Goal: Feedback & Contribution: Contribute content

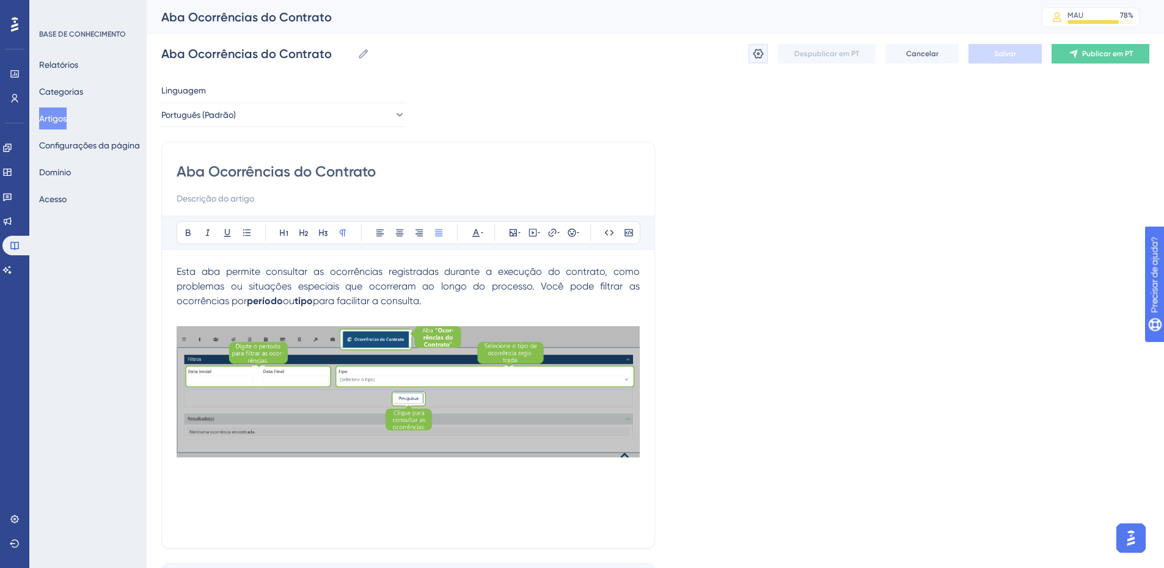
click at [758, 57] on icon at bounding box center [759, 54] width 10 height 10
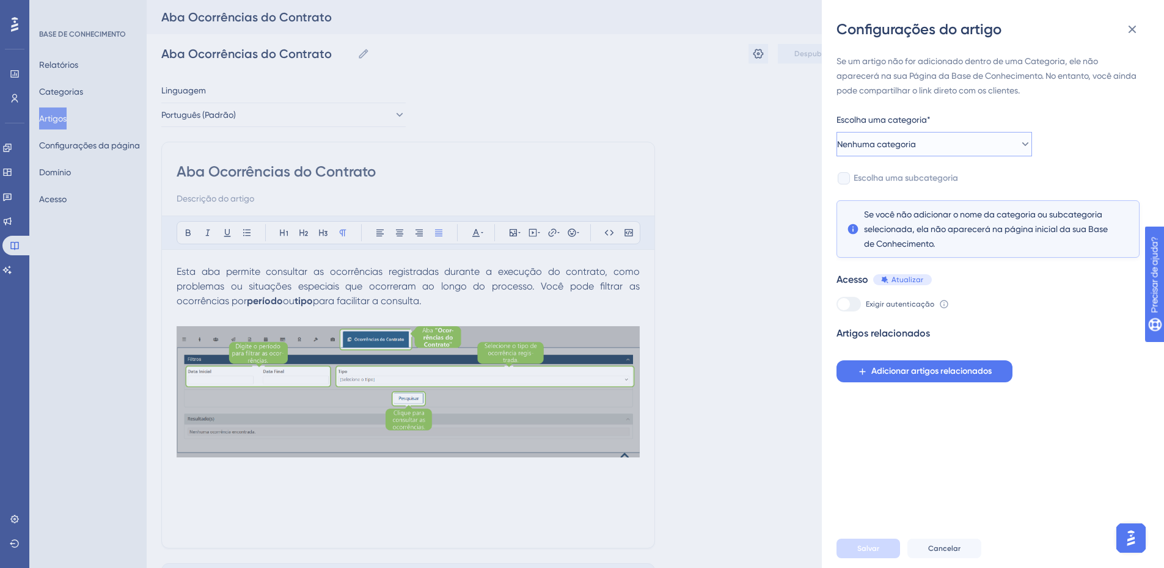
click at [947, 144] on button "Nenhuma categoria" at bounding box center [935, 144] width 196 height 24
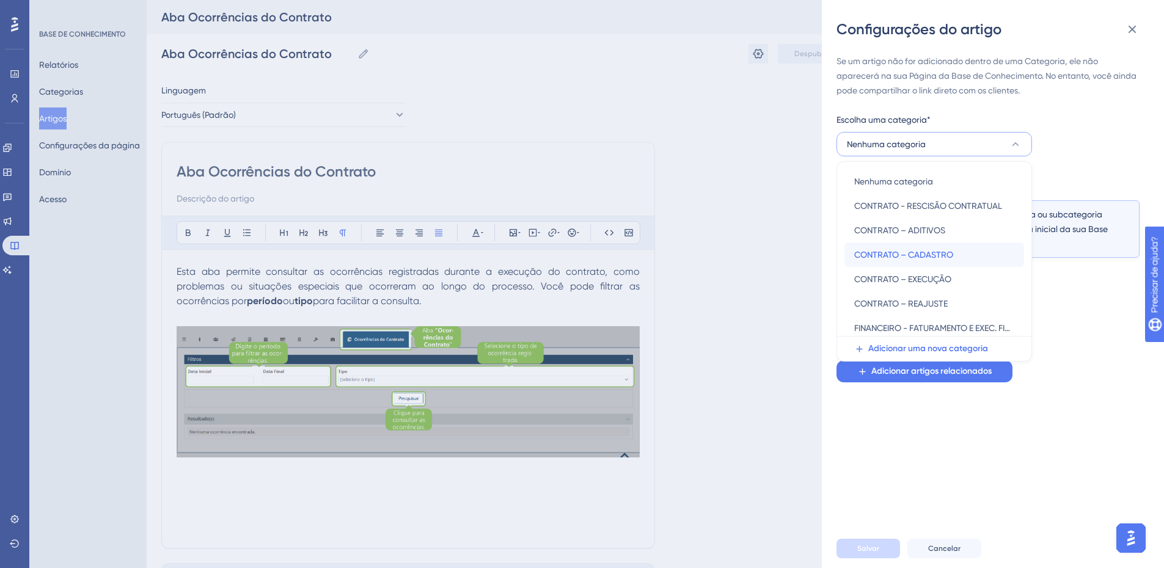
click at [944, 252] on font "CONTRATO – CADASTRO" at bounding box center [903, 255] width 99 height 10
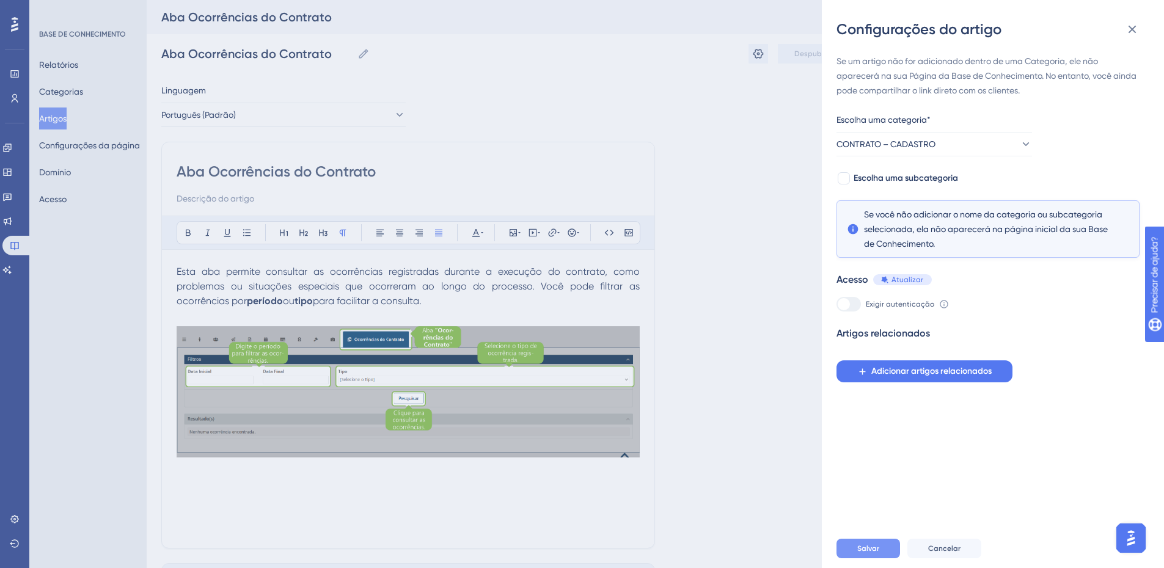
click at [866, 553] on font "Salvar" at bounding box center [868, 549] width 22 height 9
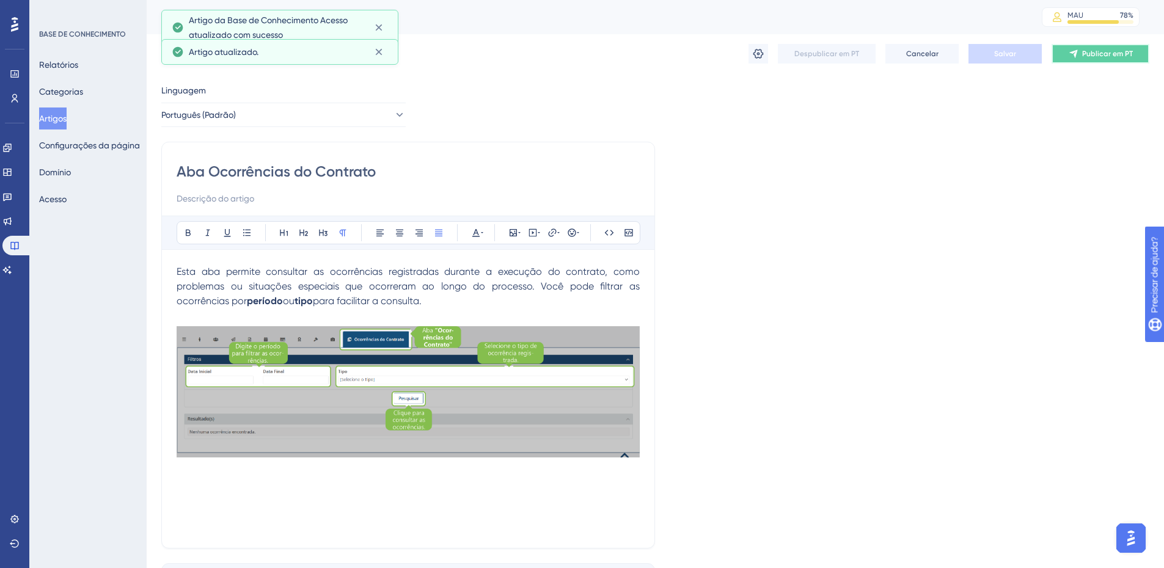
click at [1094, 55] on font "Publicar em PT" at bounding box center [1107, 54] width 51 height 9
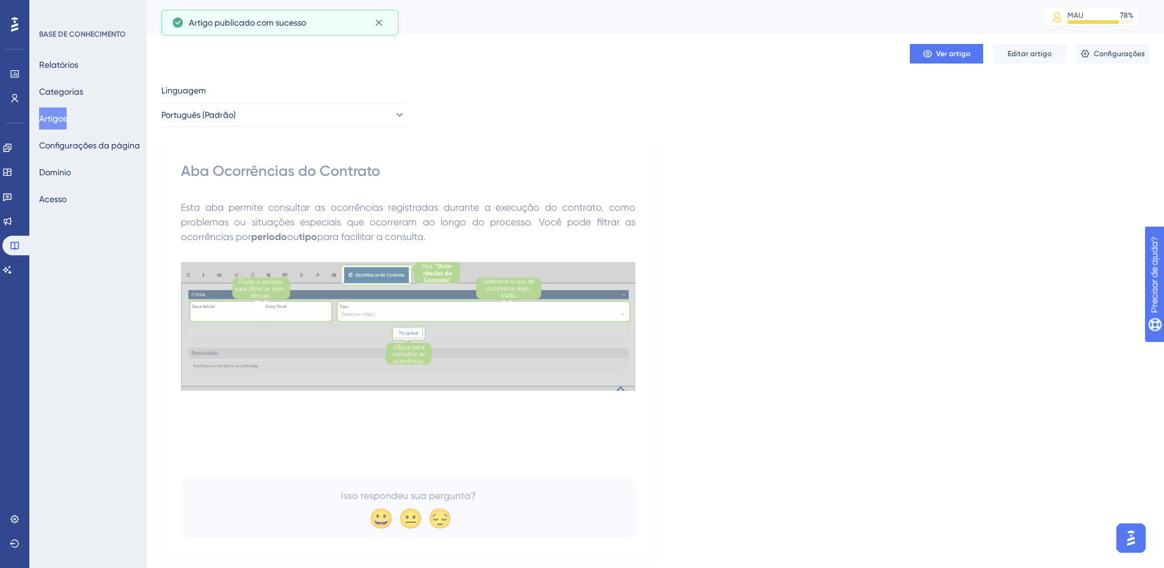
click at [54, 118] on font "Artigos" at bounding box center [53, 119] width 28 height 10
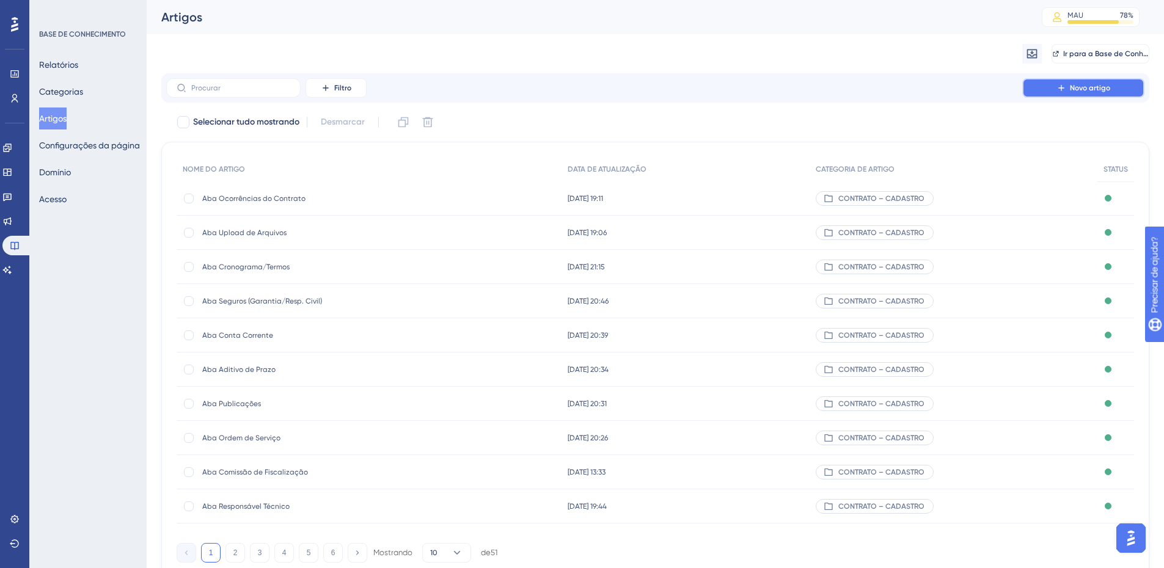
click at [1076, 87] on font "Novo artigo" at bounding box center [1090, 88] width 40 height 9
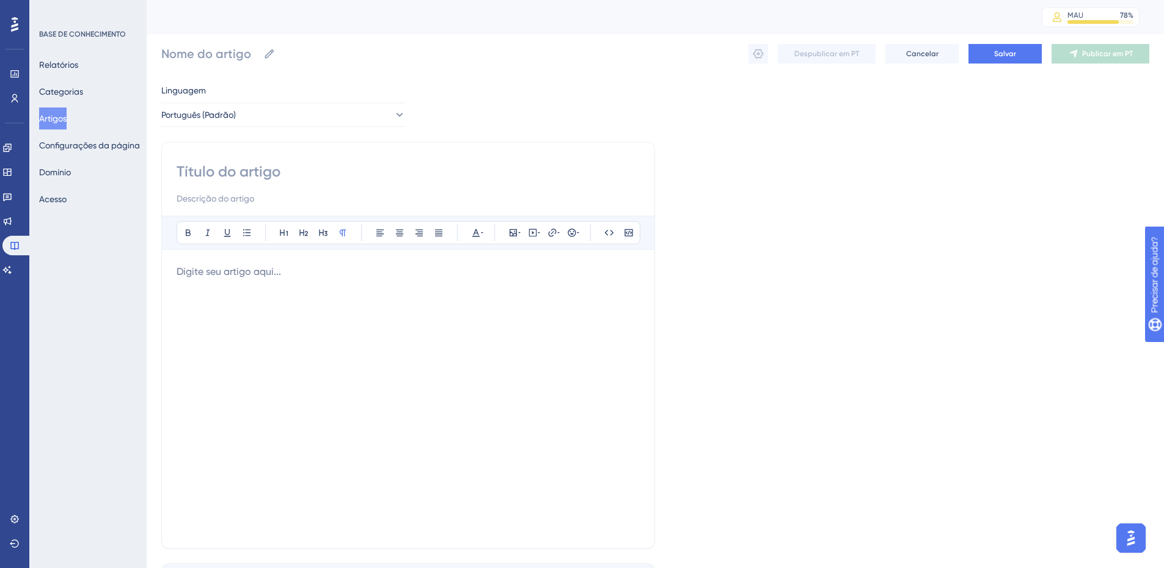
click at [210, 171] on input at bounding box center [408, 172] width 463 height 20
paste input "Aba Contrato - PNCP:"
type input "Aba Contrato - PNCP:"
type input "Aba Contrato - PNCP"
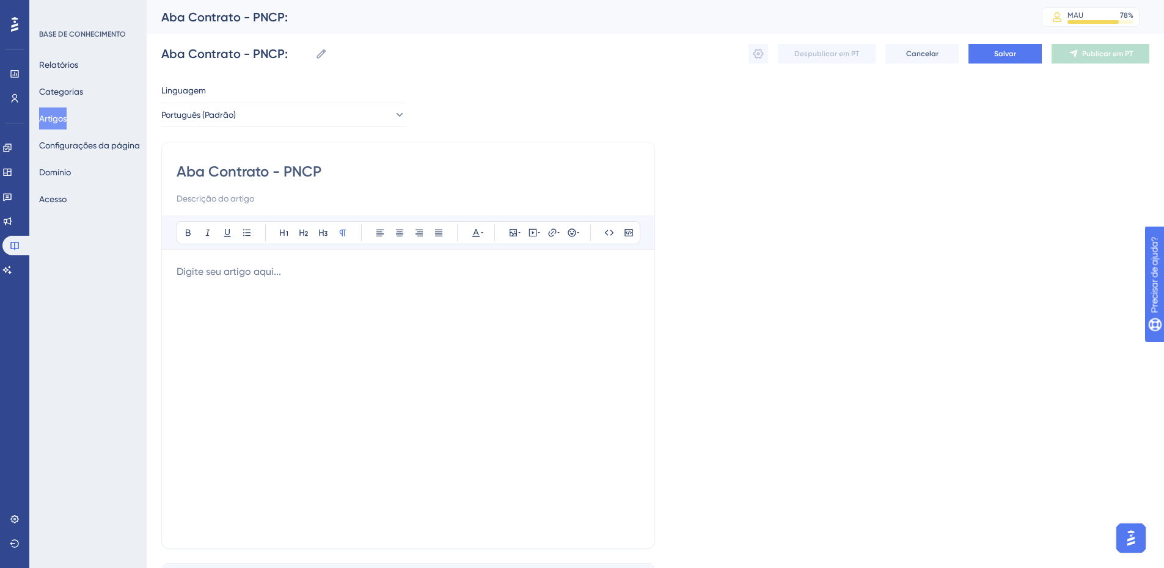
type input "Aba Contrato - PNCP"
click at [237, 273] on p at bounding box center [408, 272] width 463 height 15
drag, startPoint x: 392, startPoint y: 290, endPoint x: 130, endPoint y: 256, distance: 265.0
click at [147, 256] on div "Desempenho Usuários Noivado Widgets Opinião Atualizações de produtos Base de co…" at bounding box center [656, 321] width 1018 height 642
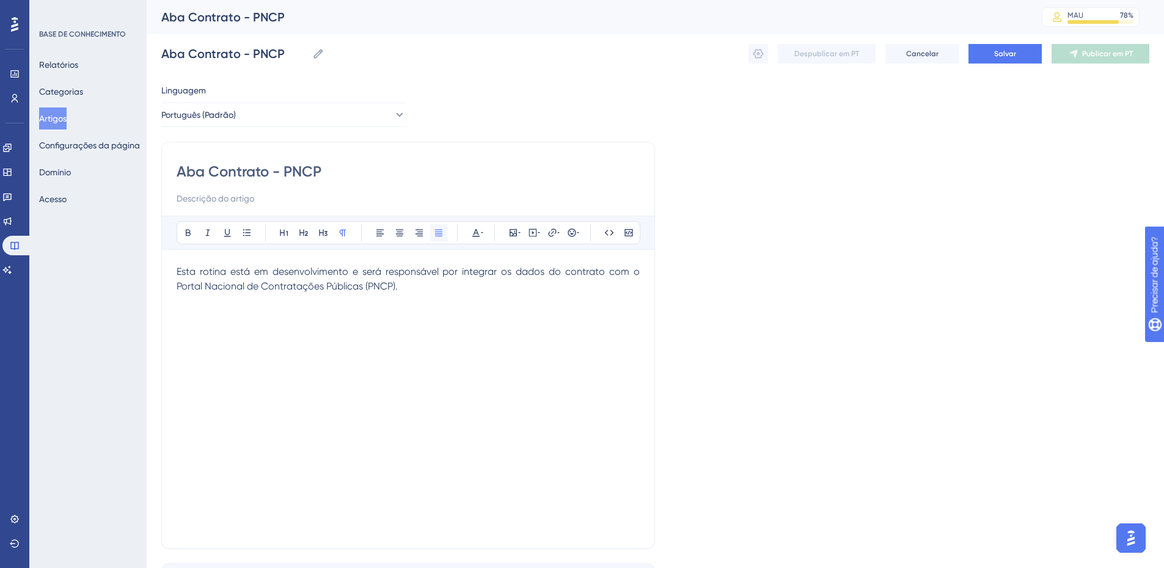
click at [437, 229] on icon at bounding box center [439, 233] width 10 height 10
click at [417, 295] on div "Esta rotina está em desenvolvimento e será responsável por integrar os dados do…" at bounding box center [408, 399] width 463 height 269
click at [512, 233] on icon at bounding box center [513, 232] width 7 height 7
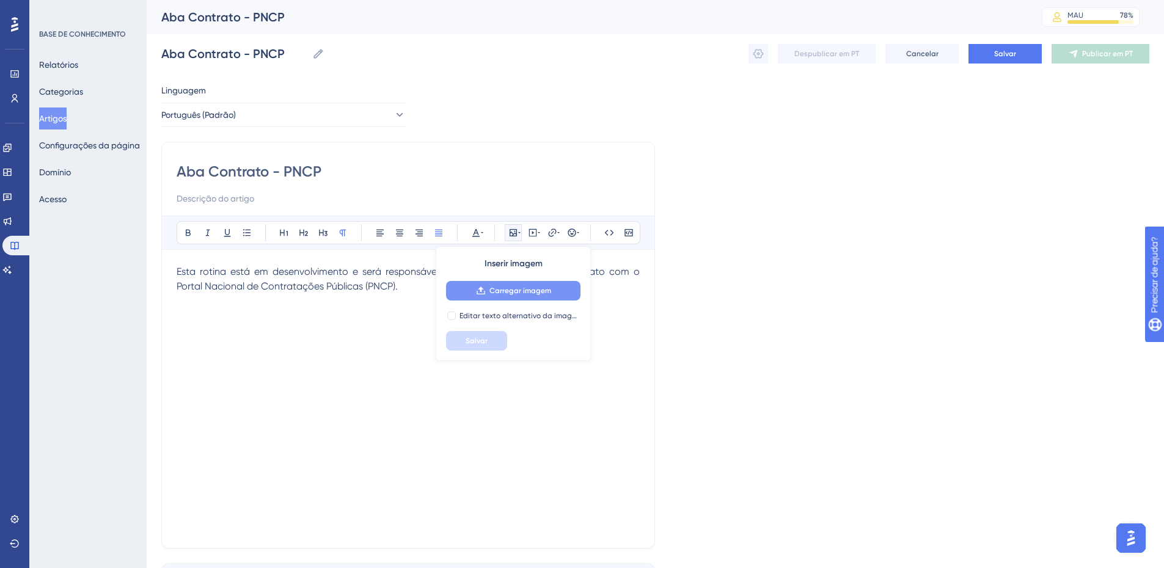
click at [497, 292] on font "Carregar imagem" at bounding box center [521, 291] width 62 height 9
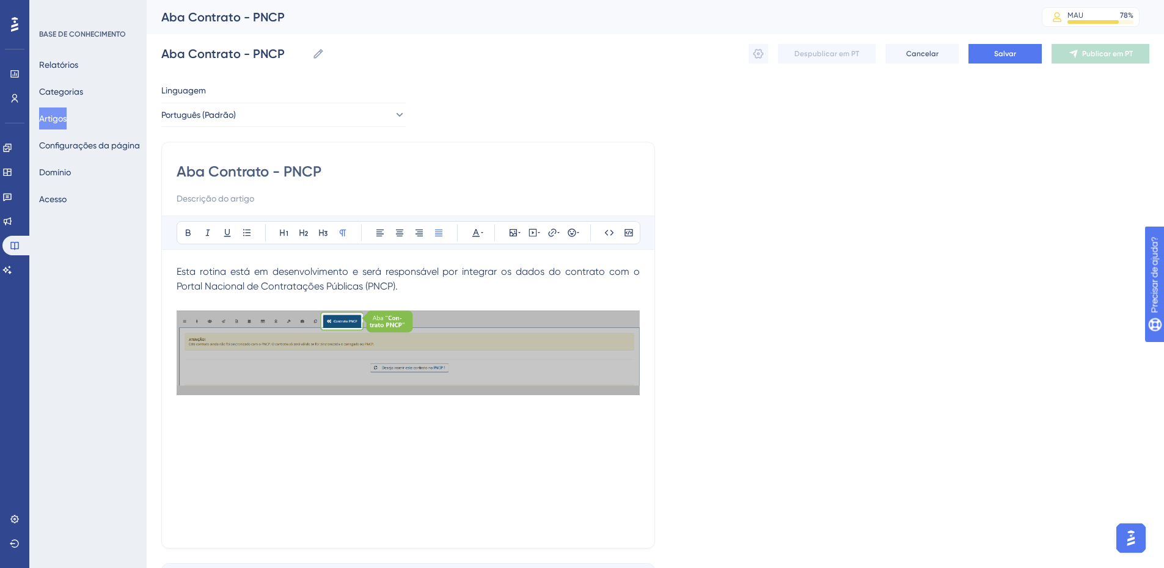
click at [416, 434] on div "Esta rotina está em desenvolvimento e será responsável por integrar os dados do…" at bounding box center [408, 399] width 463 height 269
click at [1017, 50] on button "Salvar" at bounding box center [1005, 54] width 73 height 20
click at [754, 55] on icon at bounding box center [759, 54] width 10 height 10
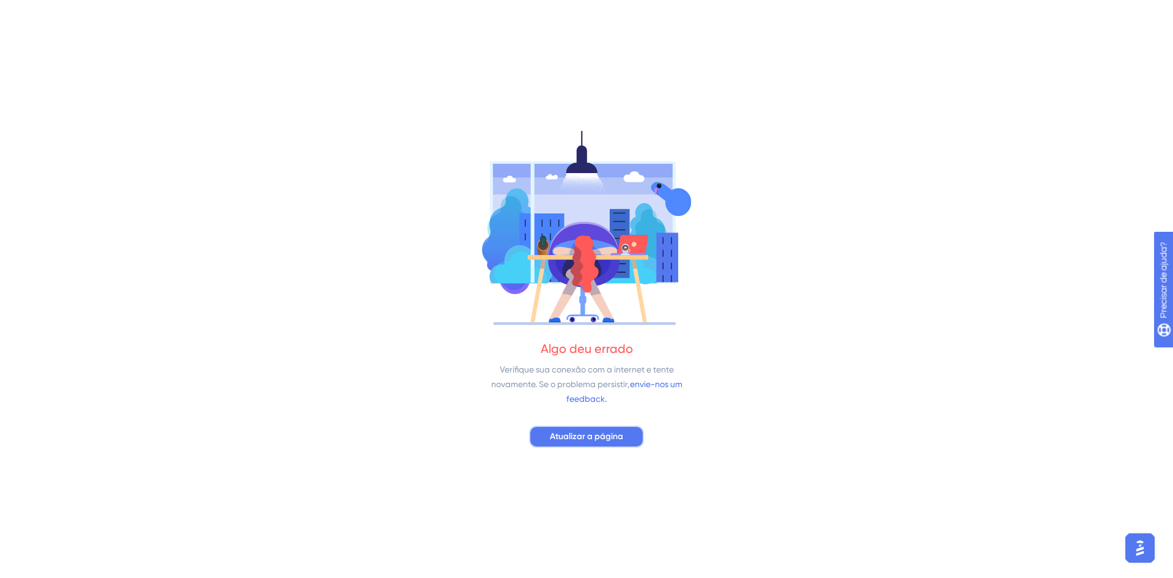
click at [565, 427] on button "Atualizar a página" at bounding box center [586, 436] width 115 height 22
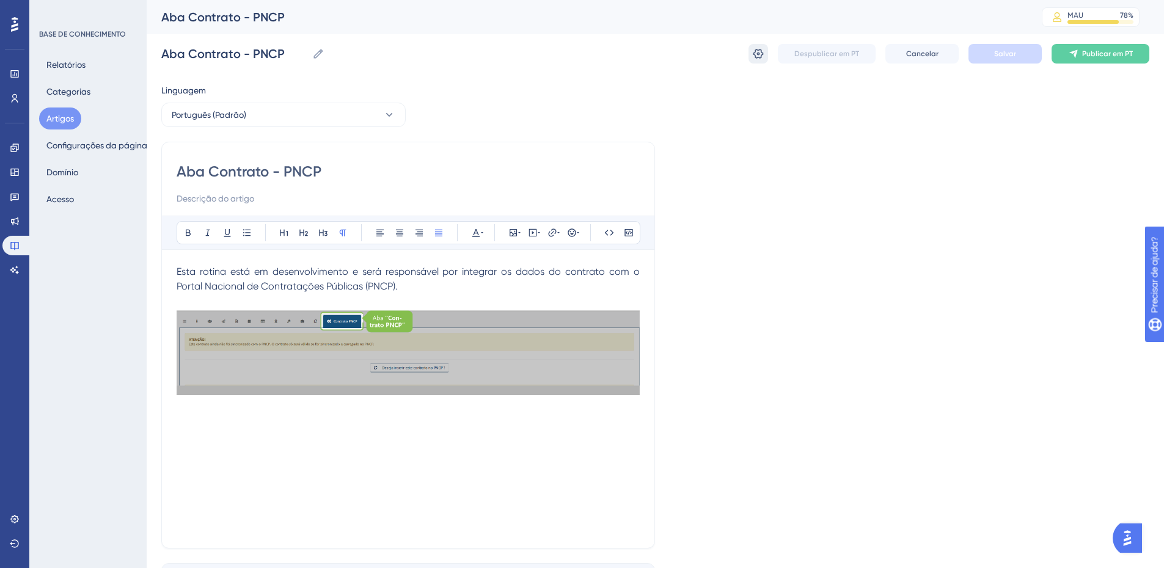
click at [757, 53] on icon at bounding box center [758, 54] width 12 height 12
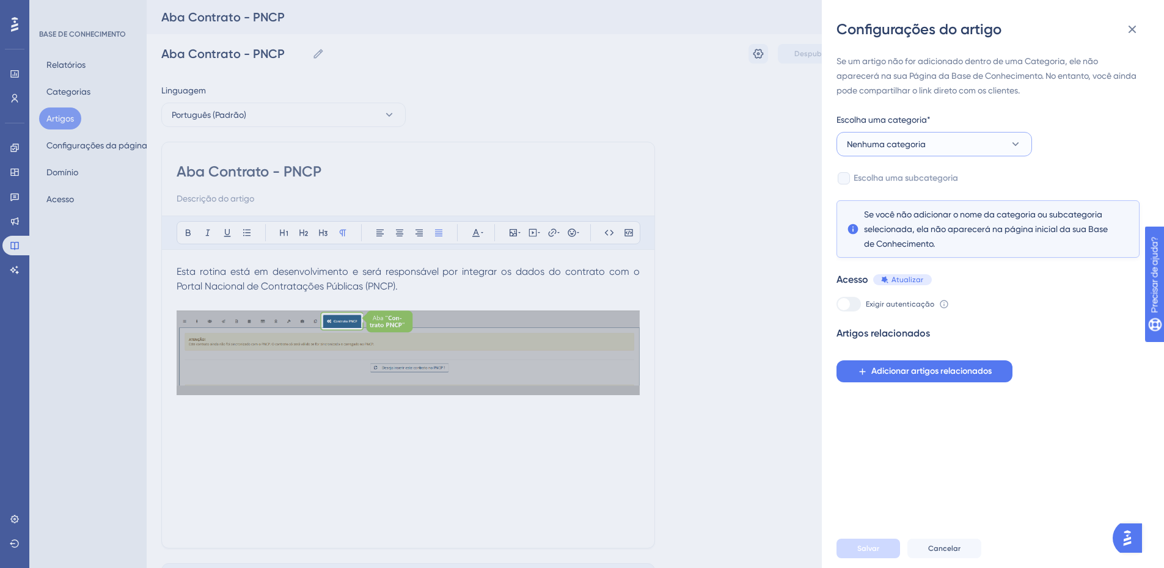
click at [908, 141] on font "Nenhuma categoria" at bounding box center [886, 144] width 79 height 10
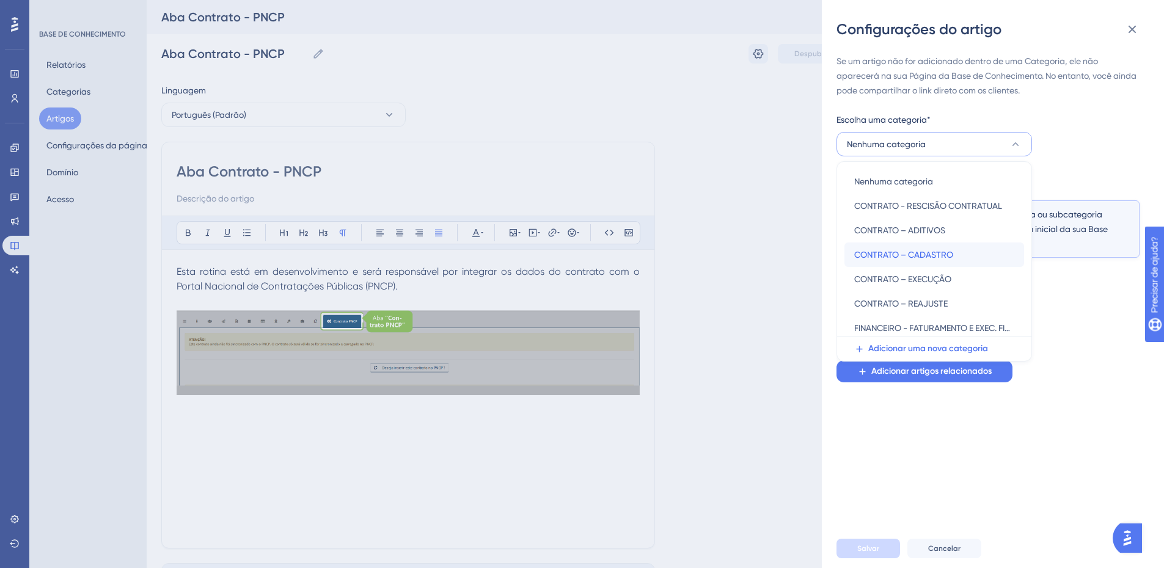
click at [917, 254] on font "CONTRATO – CADASTRO" at bounding box center [903, 255] width 99 height 10
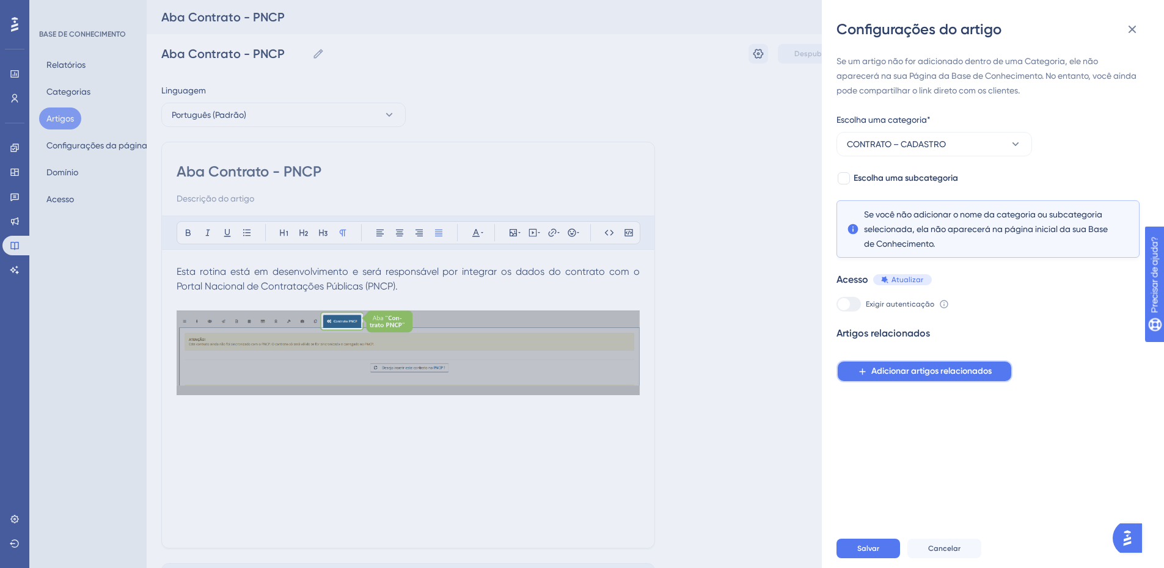
click at [917, 373] on font "Adicionar artigos relacionados" at bounding box center [931, 371] width 120 height 10
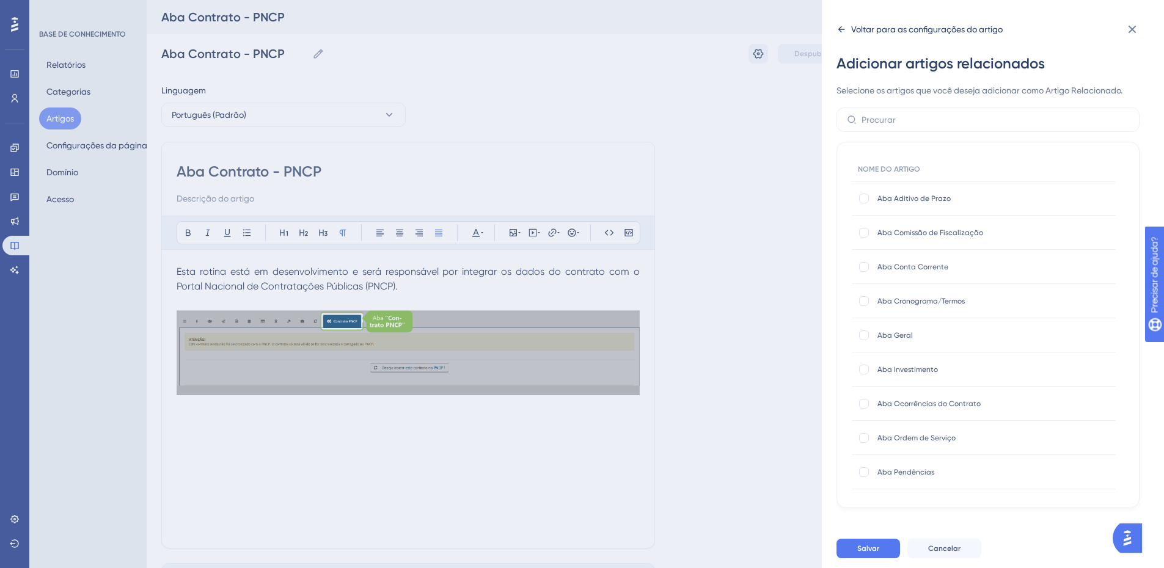
click at [838, 28] on icon at bounding box center [842, 29] width 10 height 10
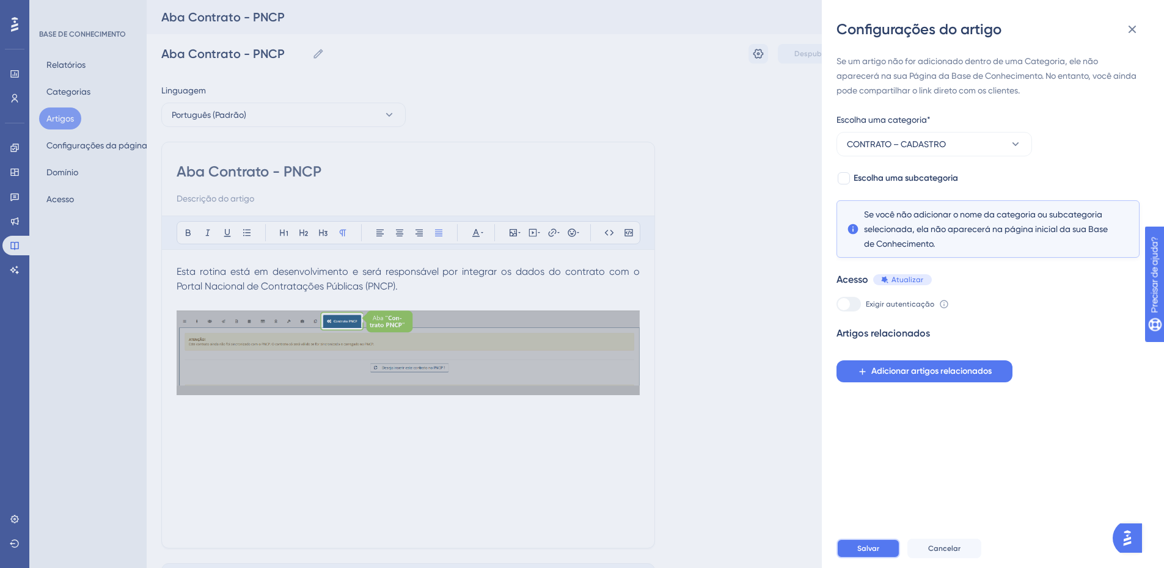
click at [861, 553] on font "Salvar" at bounding box center [868, 549] width 22 height 9
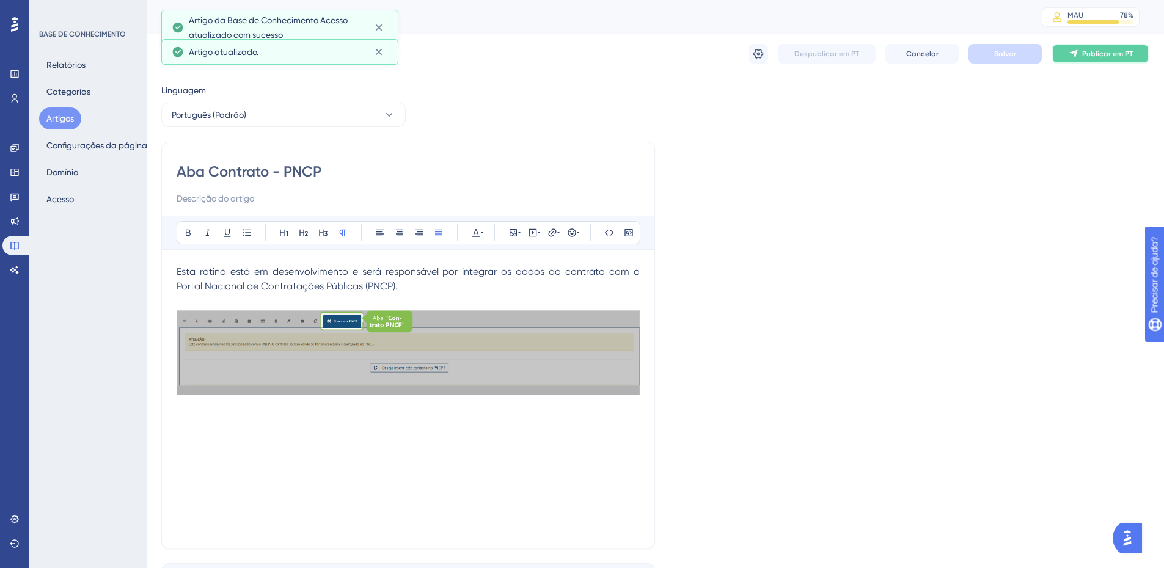
click at [1099, 50] on font "Publicar em PT" at bounding box center [1107, 54] width 51 height 9
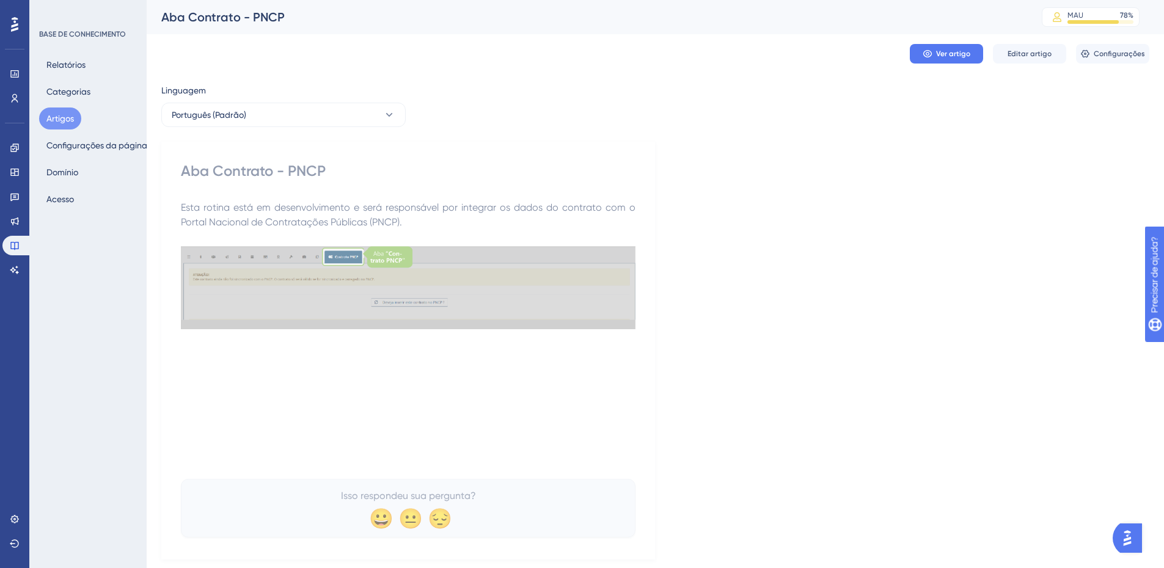
click at [73, 112] on font "Artigos" at bounding box center [60, 118] width 28 height 15
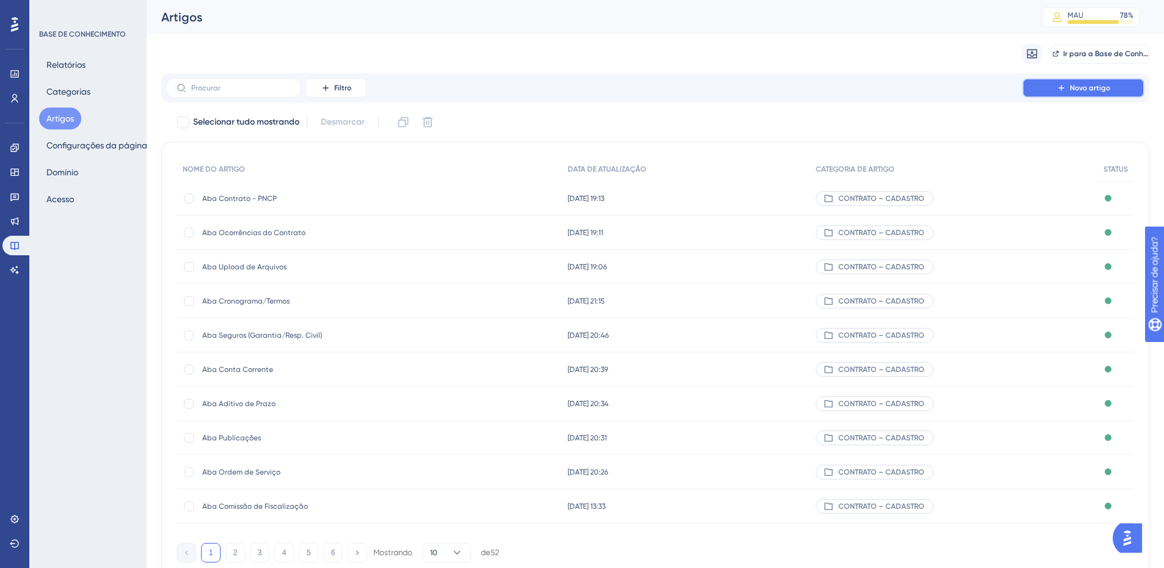
click at [1060, 83] on icon at bounding box center [1062, 88] width 10 height 10
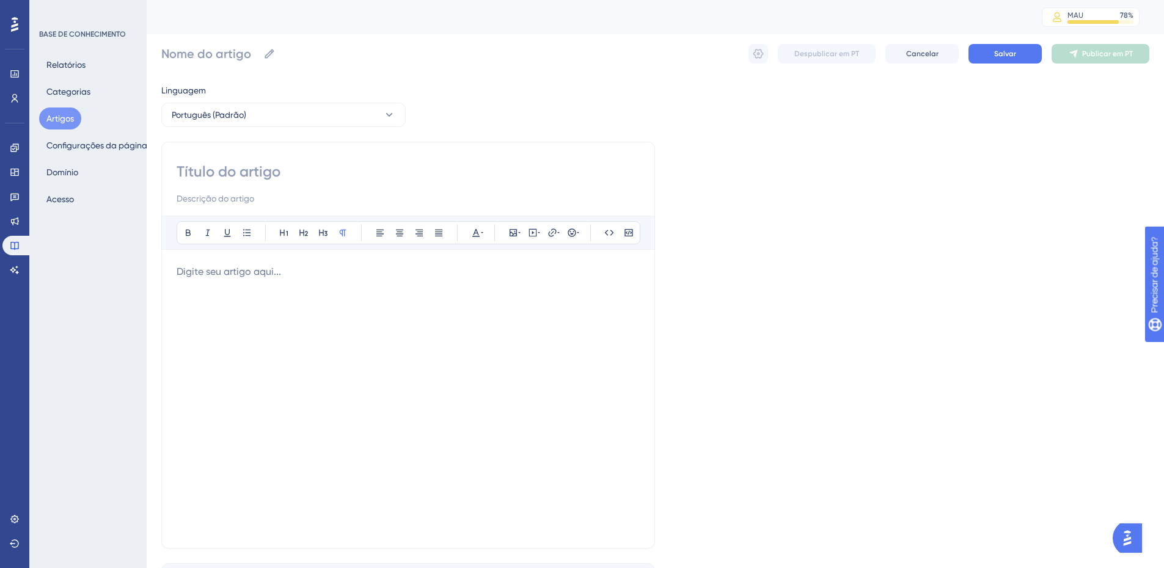
click at [423, 167] on input at bounding box center [408, 172] width 463 height 20
paste input "Aba Termos Contrato - PNCP:"
type input "Aba Termos Contrato - PNCP:"
type input "Aba Termos Contrato - PNCP"
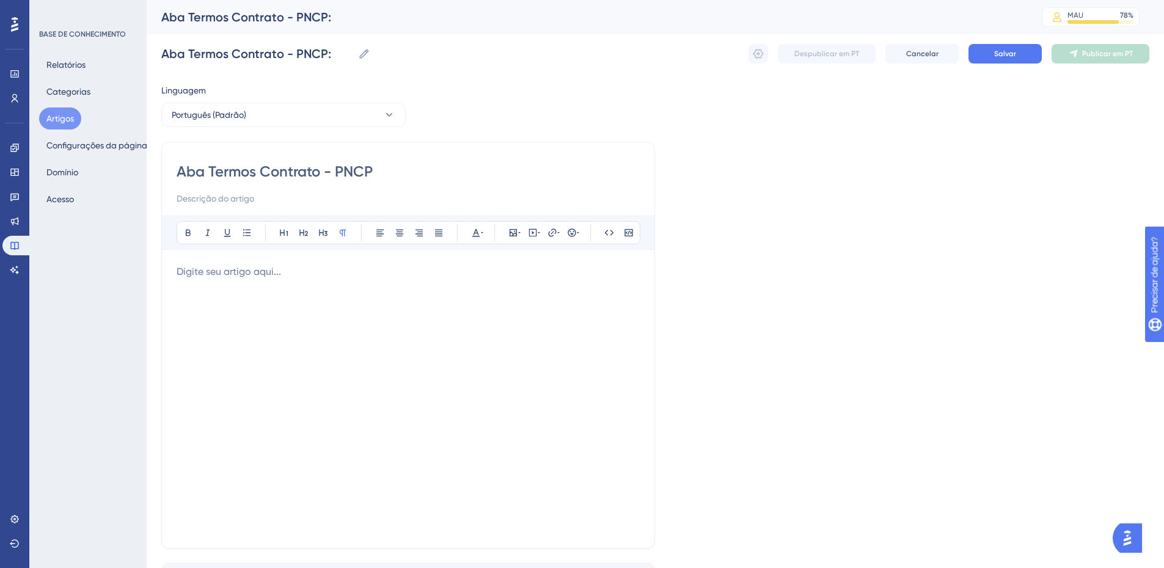
type input "Aba Termos Contrato - PNCP"
click at [304, 304] on div at bounding box center [408, 399] width 463 height 269
drag, startPoint x: 416, startPoint y: 284, endPoint x: 169, endPoint y: 293, distance: 246.4
click at [169, 293] on div "Aba Termos Contrato - PNCP Audacioso itálico Sublinhado Ponto de bala Título 1 …" at bounding box center [408, 345] width 494 height 407
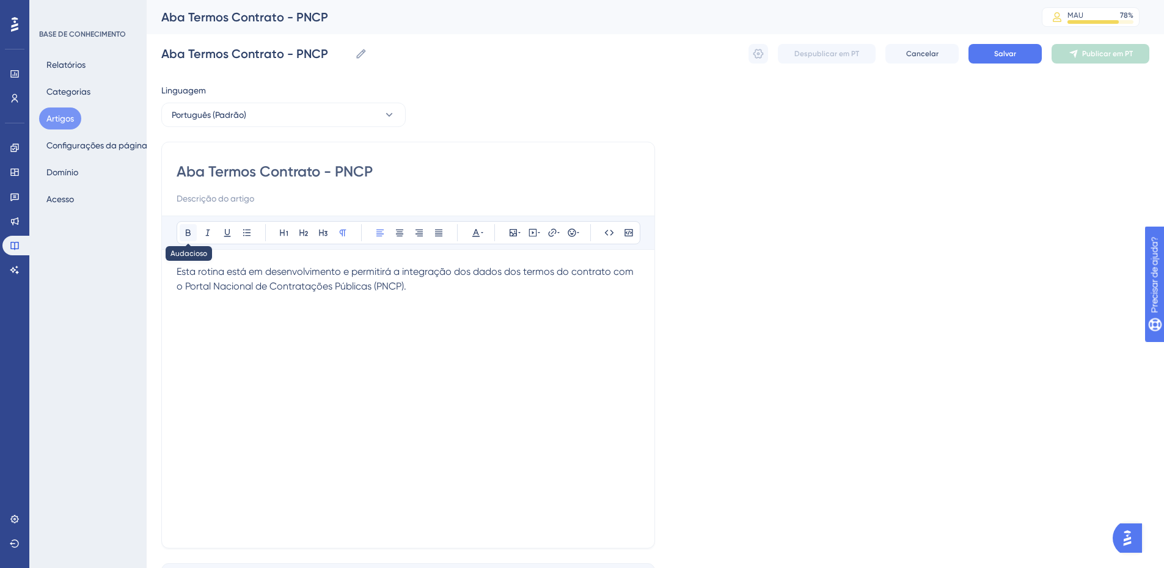
click at [187, 232] on icon at bounding box center [188, 233] width 10 height 10
click at [456, 307] on div "Esta rotina está em desenvolvimento e permitirá a integração dos dados dos term…" at bounding box center [408, 399] width 463 height 269
click at [430, 301] on div "Esta rotina está em desenvolvimento e permitirá a integração dos dados dos term…" at bounding box center [408, 399] width 463 height 269
click at [507, 232] on button at bounding box center [513, 232] width 17 height 17
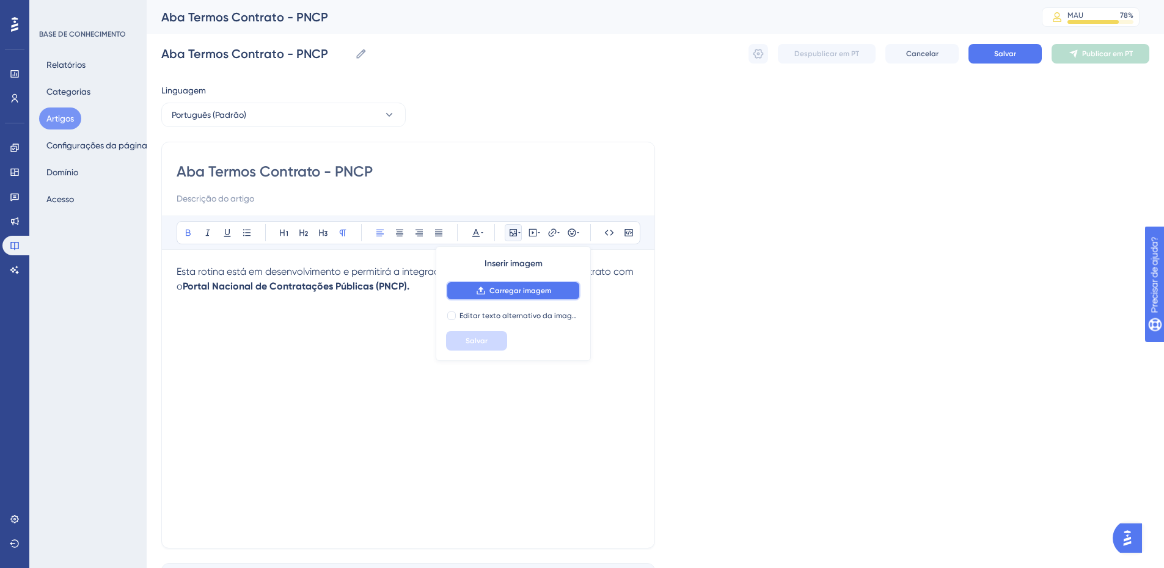
click at [482, 289] on icon at bounding box center [481, 291] width 8 height 8
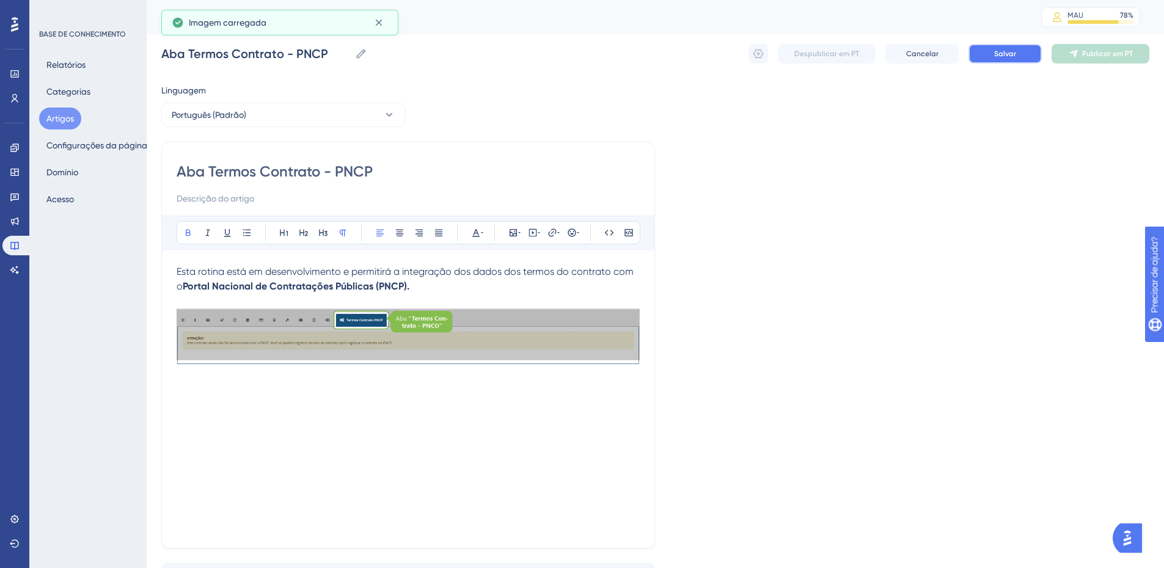
click at [1005, 50] on font "Salvar" at bounding box center [1005, 54] width 22 height 9
click at [754, 54] on icon at bounding box center [759, 54] width 10 height 10
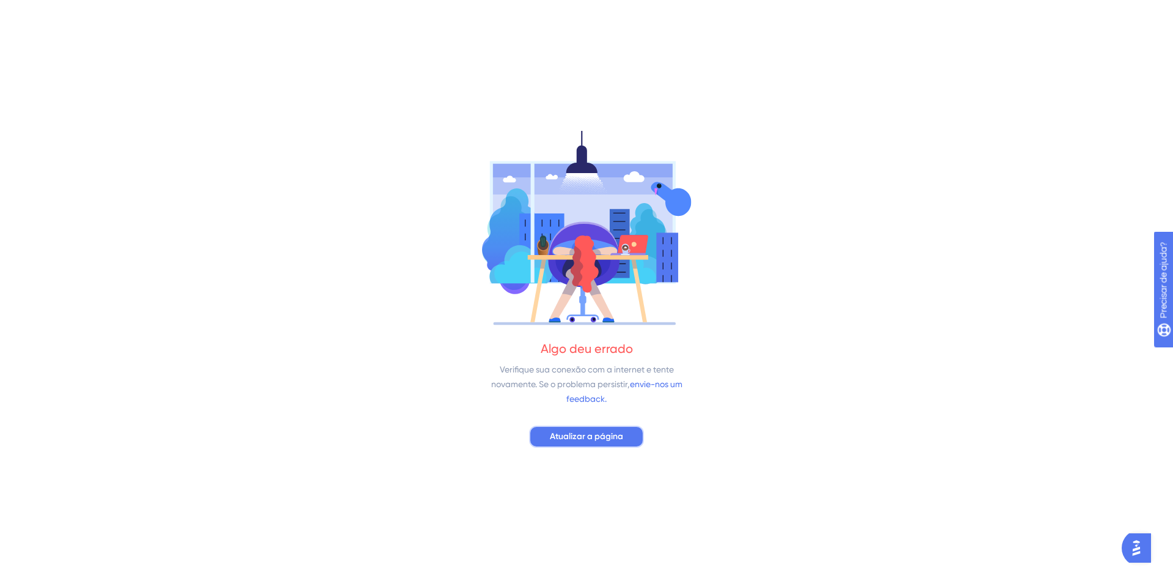
click at [573, 443] on span "Atualizar a página" at bounding box center [586, 436] width 73 height 15
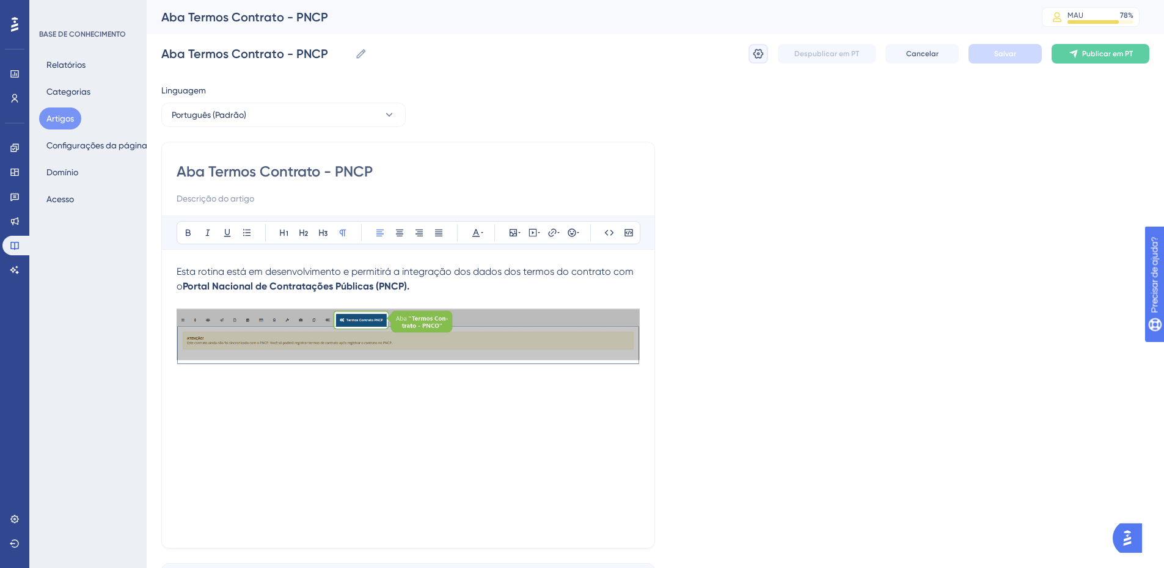
click at [757, 53] on icon at bounding box center [758, 54] width 12 height 12
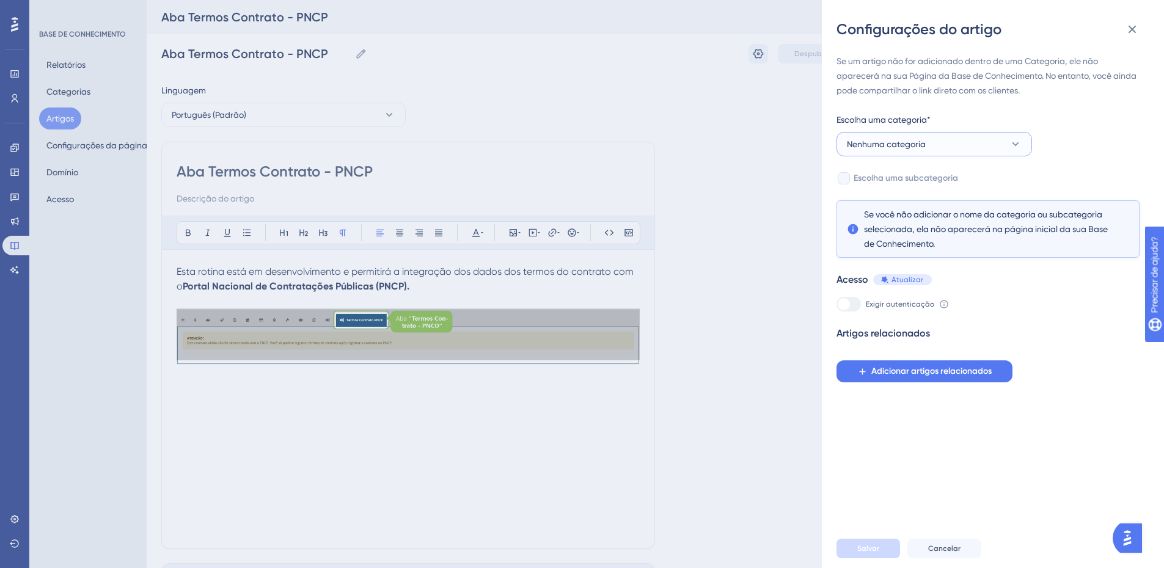
drag, startPoint x: 925, startPoint y: 142, endPoint x: 921, endPoint y: 149, distance: 7.7
click at [924, 142] on font "Nenhuma categoria" at bounding box center [886, 144] width 79 height 10
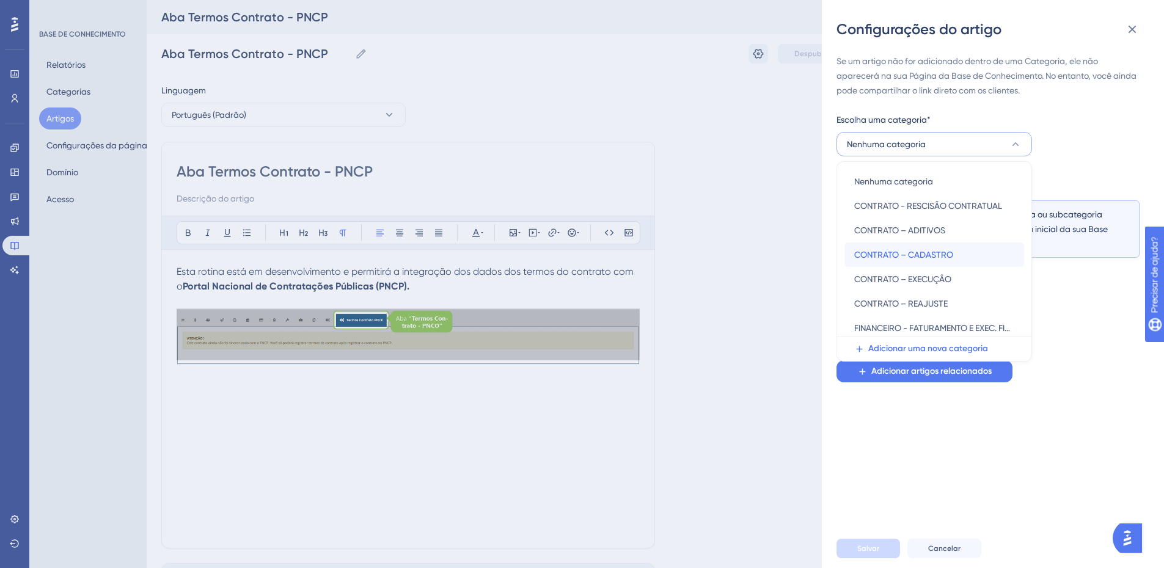
click at [917, 252] on font "CONTRATO – CADASTRO" at bounding box center [903, 255] width 99 height 10
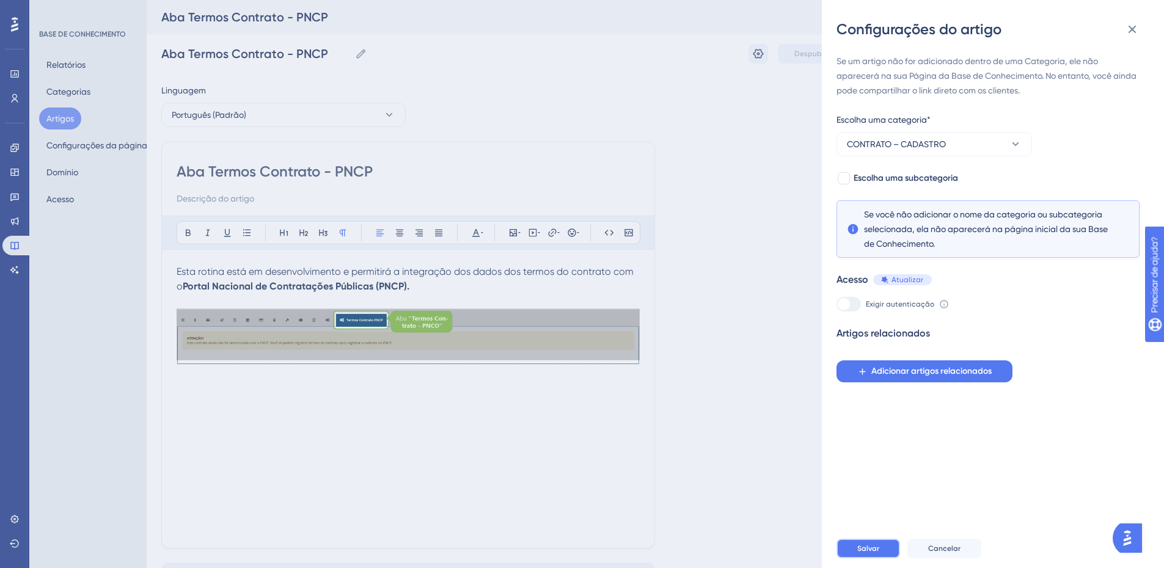
click at [867, 553] on font "Salvar" at bounding box center [868, 549] width 22 height 9
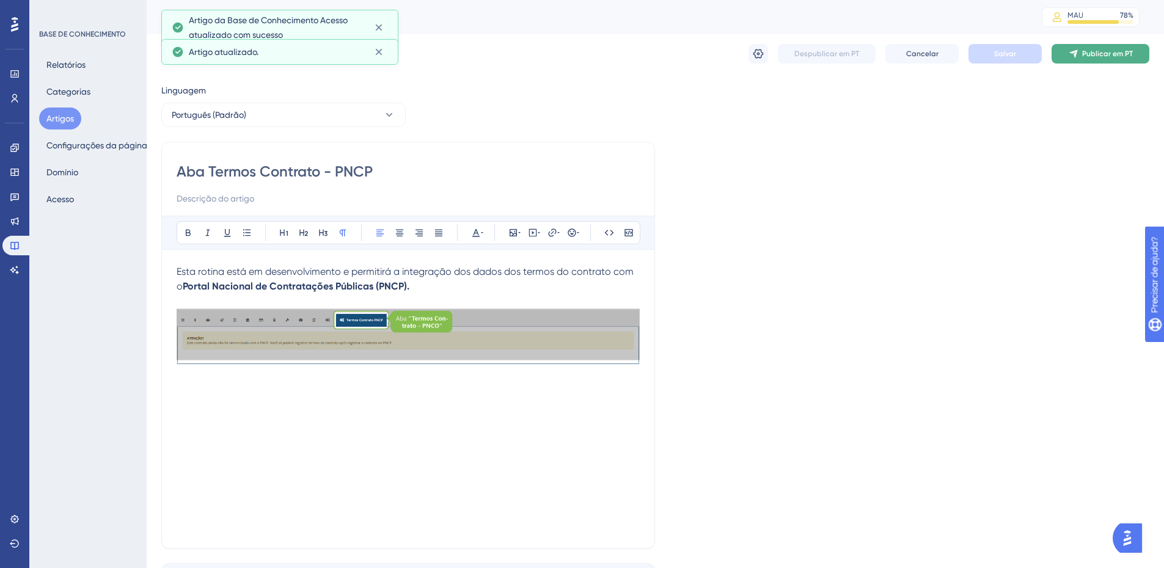
click at [1100, 55] on font "Publicar em PT" at bounding box center [1107, 54] width 51 height 9
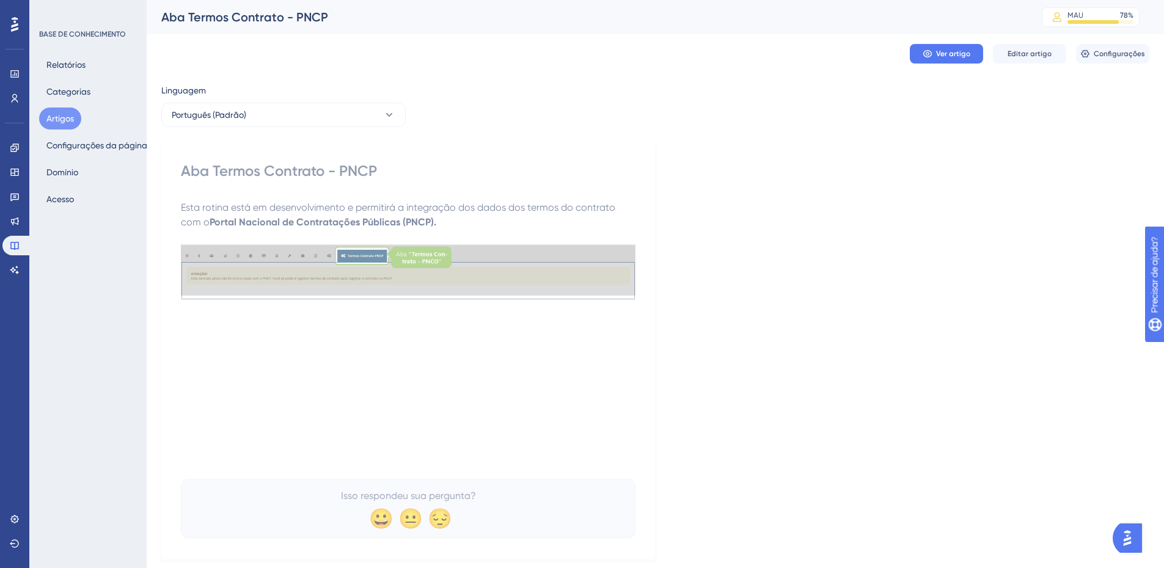
click at [59, 117] on font "Artigos" at bounding box center [60, 119] width 28 height 10
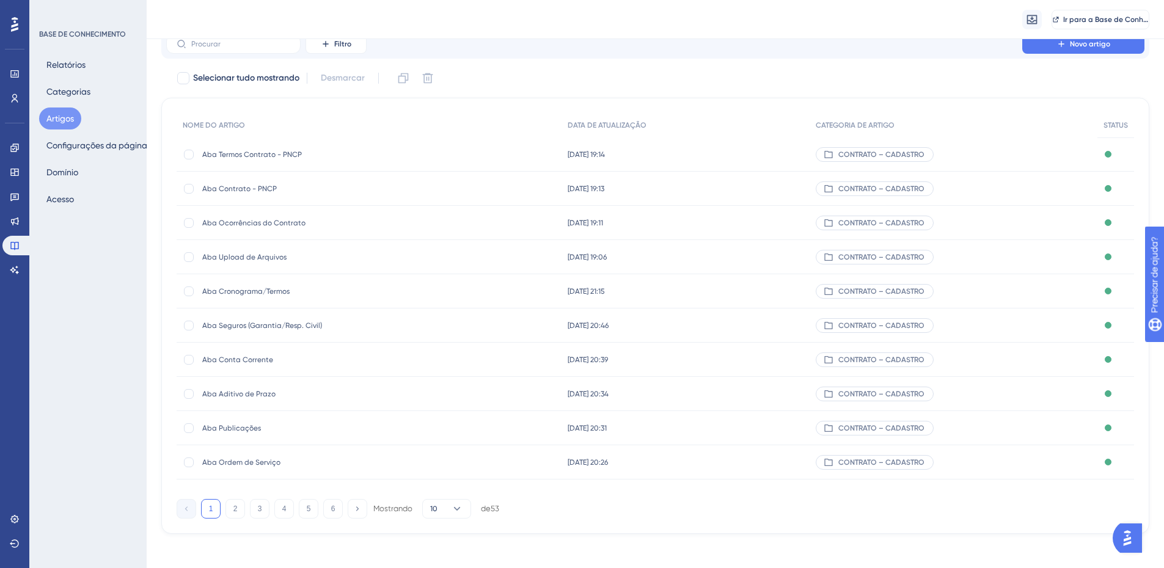
scroll to position [54, 0]
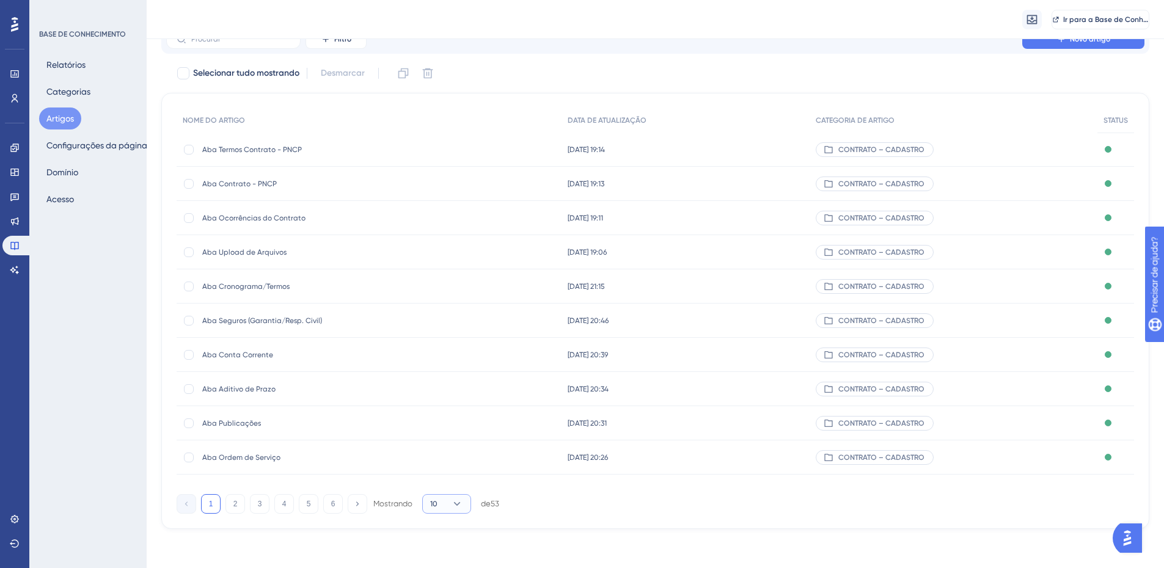
click at [452, 502] on icon at bounding box center [457, 504] width 12 height 12
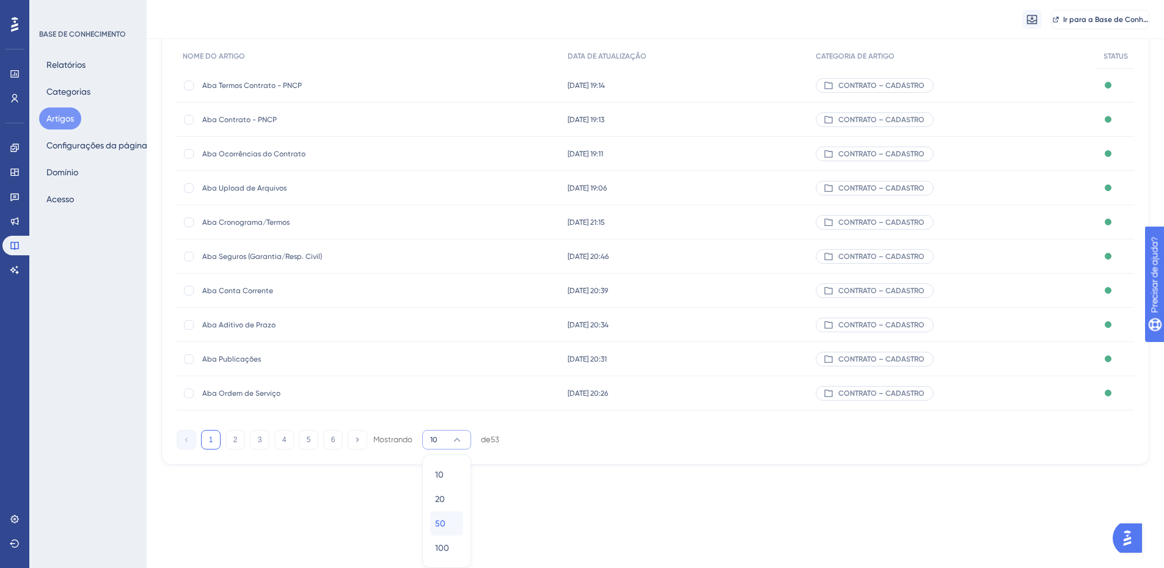
click at [445, 527] on font "50" at bounding box center [440, 524] width 10 height 10
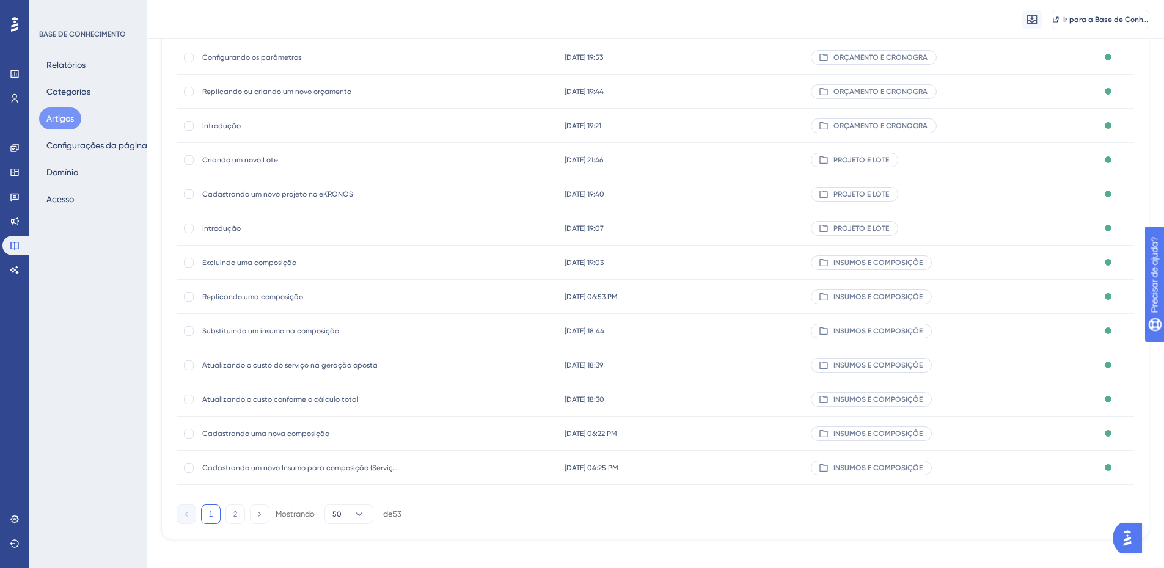
scroll to position [1423, 0]
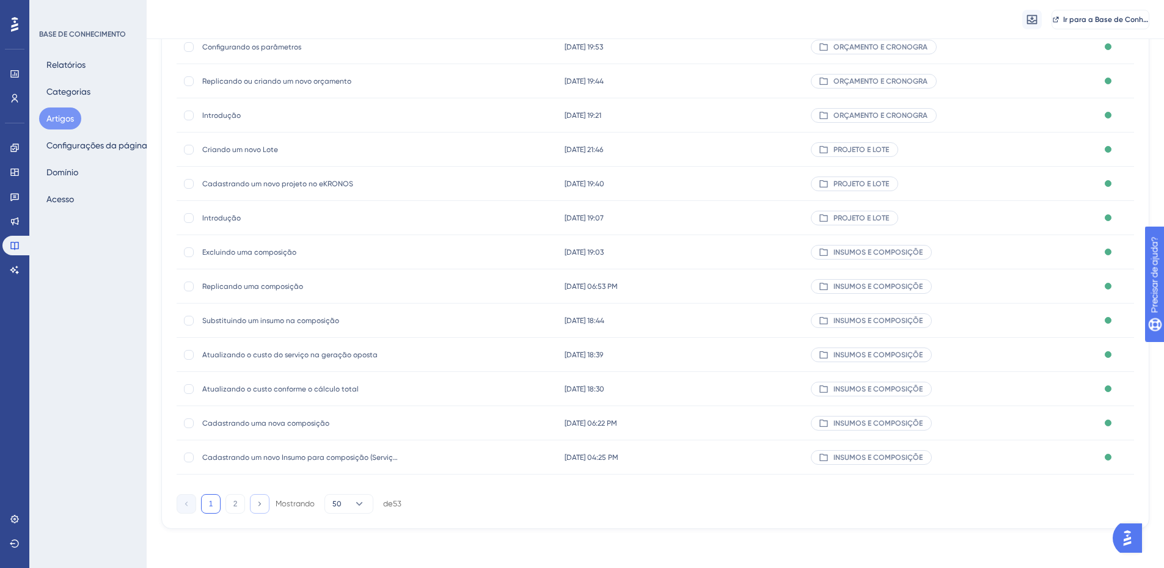
click at [255, 505] on icon at bounding box center [259, 504] width 8 height 8
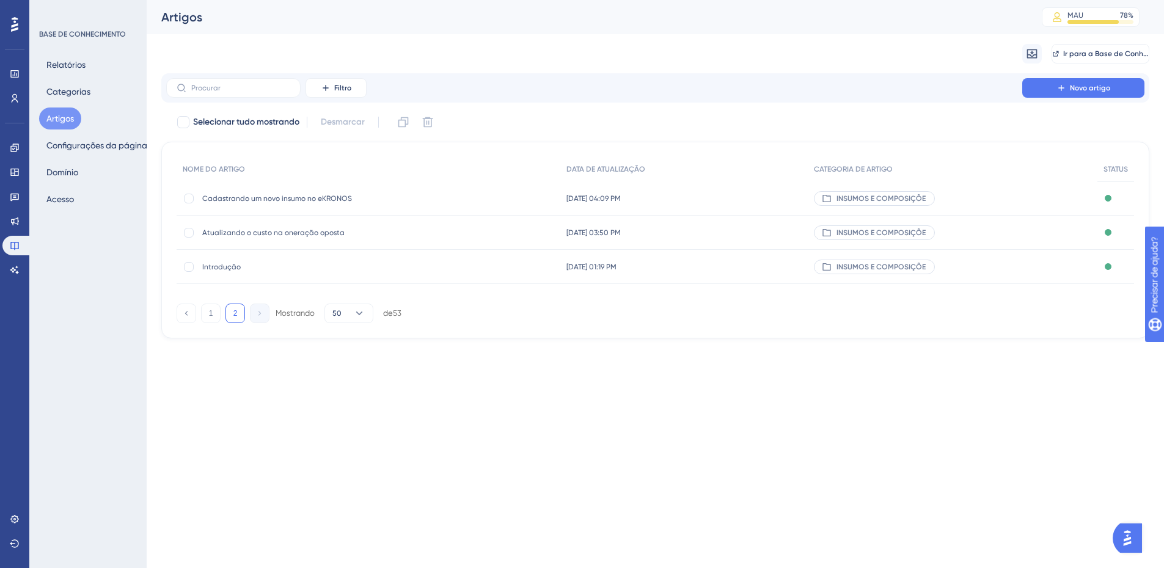
scroll to position [0, 0]
click at [189, 312] on icon at bounding box center [186, 313] width 8 height 8
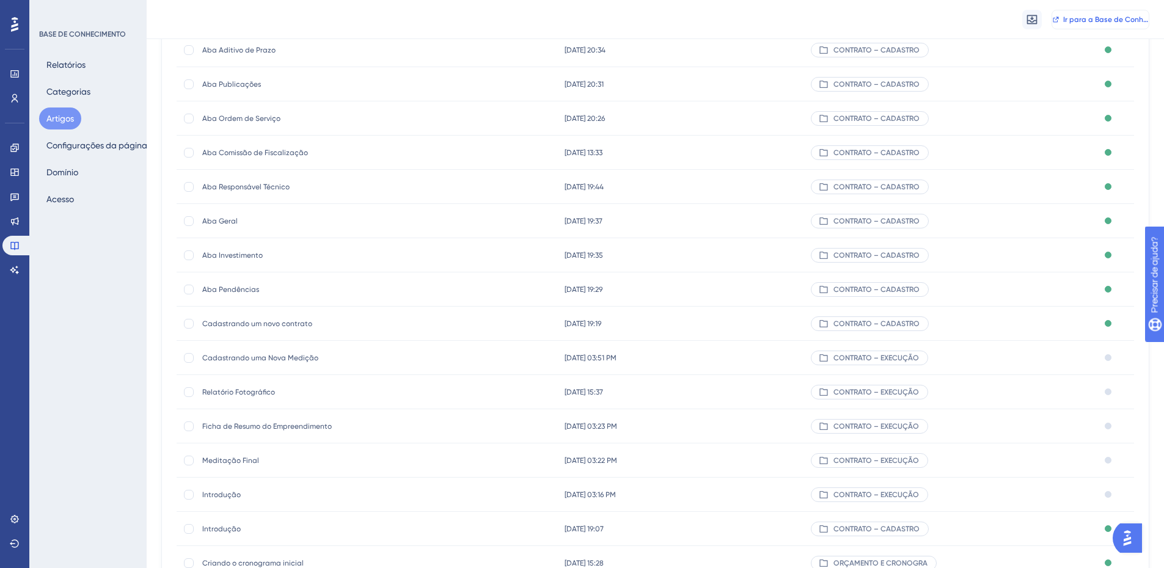
scroll to position [367, 0]
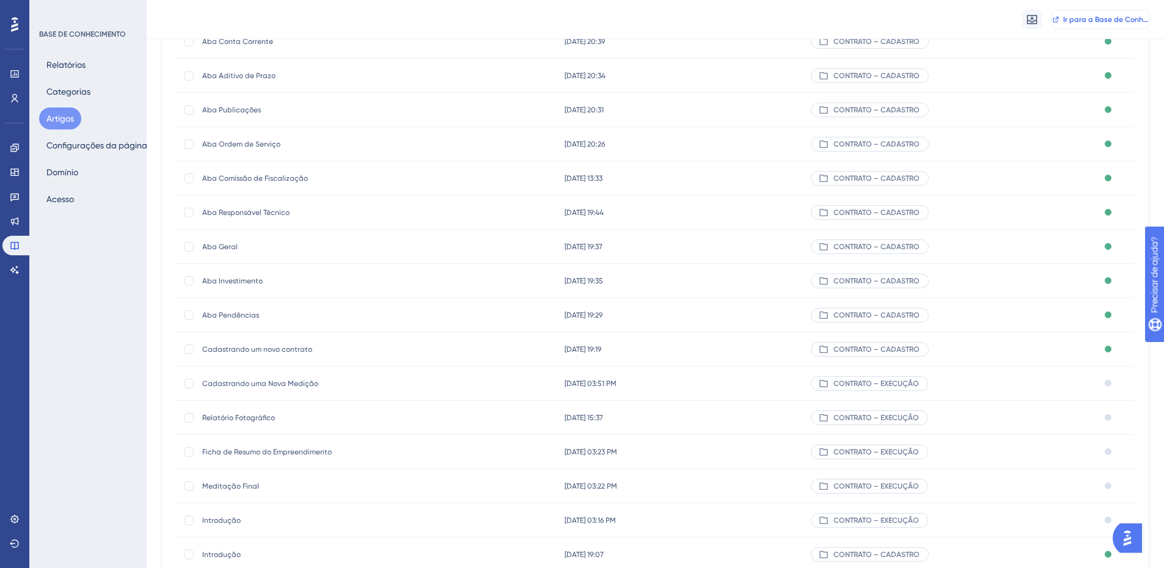
click at [1081, 22] on font "Ir para a Base de Conhecimento" at bounding box center [1119, 19] width 112 height 9
click at [88, 92] on font "Categorias" at bounding box center [68, 92] width 44 height 10
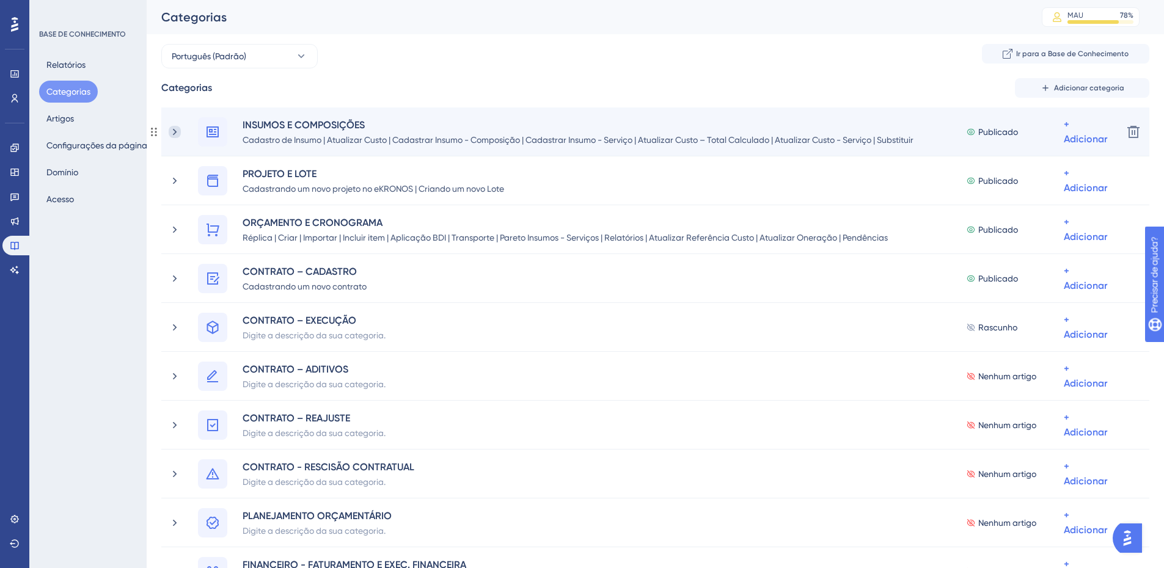
click at [178, 134] on icon at bounding box center [175, 132] width 12 height 12
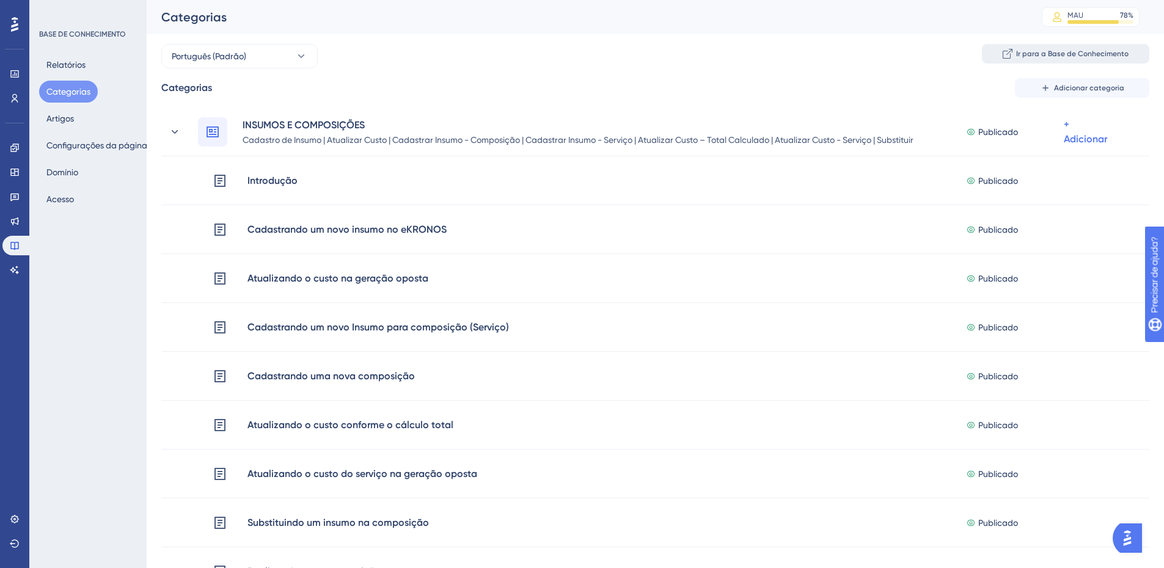
click at [1065, 51] on font "Ir para a Base de Conhecimento" at bounding box center [1072, 54] width 112 height 9
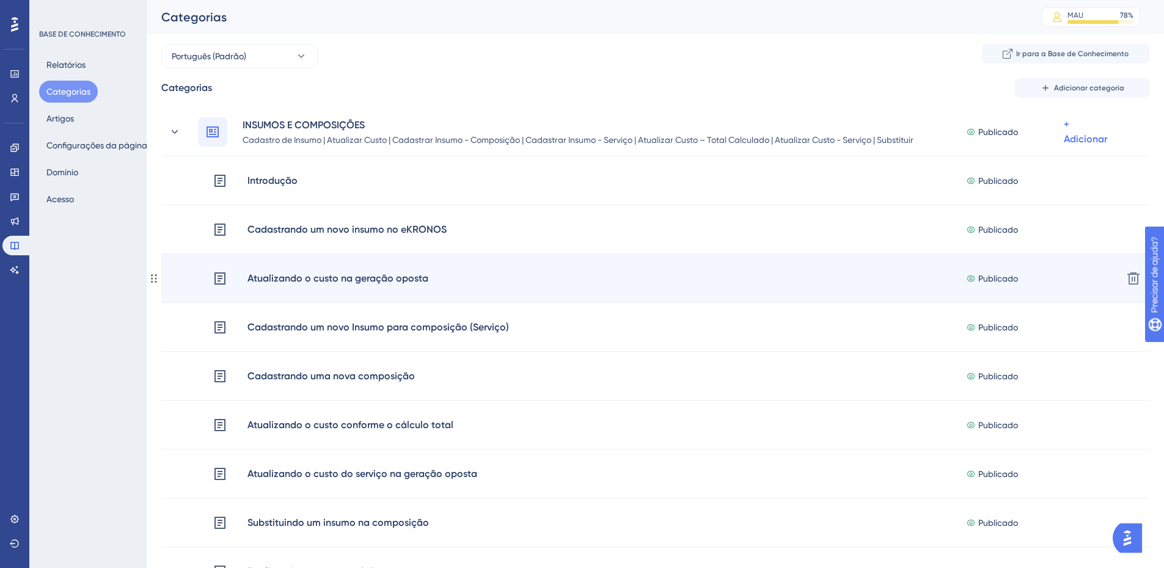
click at [293, 282] on font "Atualizando o custo na geração oposta" at bounding box center [338, 279] width 181 height 12
click at [288, 276] on font "Atualizando o custo na geração oposta" at bounding box center [338, 279] width 181 height 12
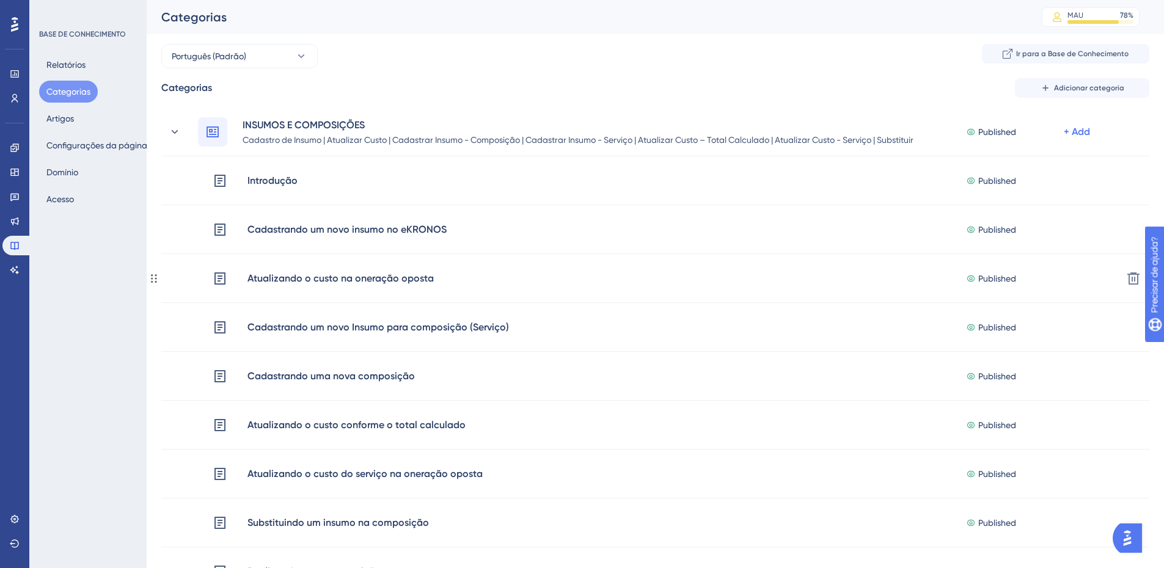
click at [288, 276] on div "Atualizando o custo na oneração oposta" at bounding box center [341, 279] width 188 height 16
click at [288, 276] on font "Atualizando o custo na geração oposta" at bounding box center [338, 279] width 181 height 12
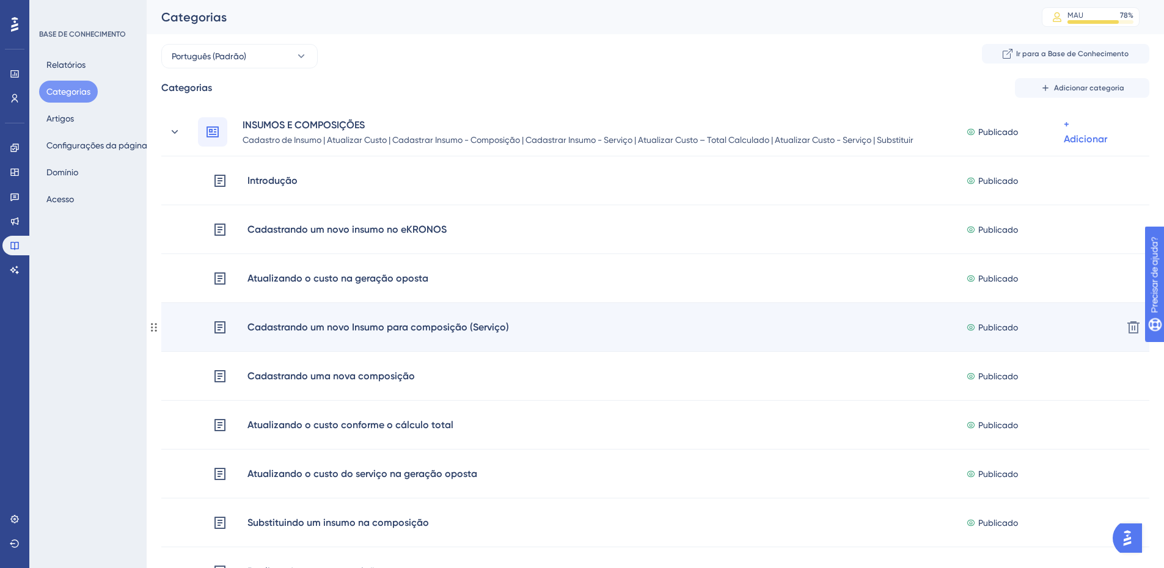
drag, startPoint x: 288, startPoint y: 276, endPoint x: 529, endPoint y: 331, distance: 247.1
click at [529, 331] on div "Cadastrando um novo Insumo para composição (Serviço) Publicado + Adicionar" at bounding box center [663, 327] width 900 height 29
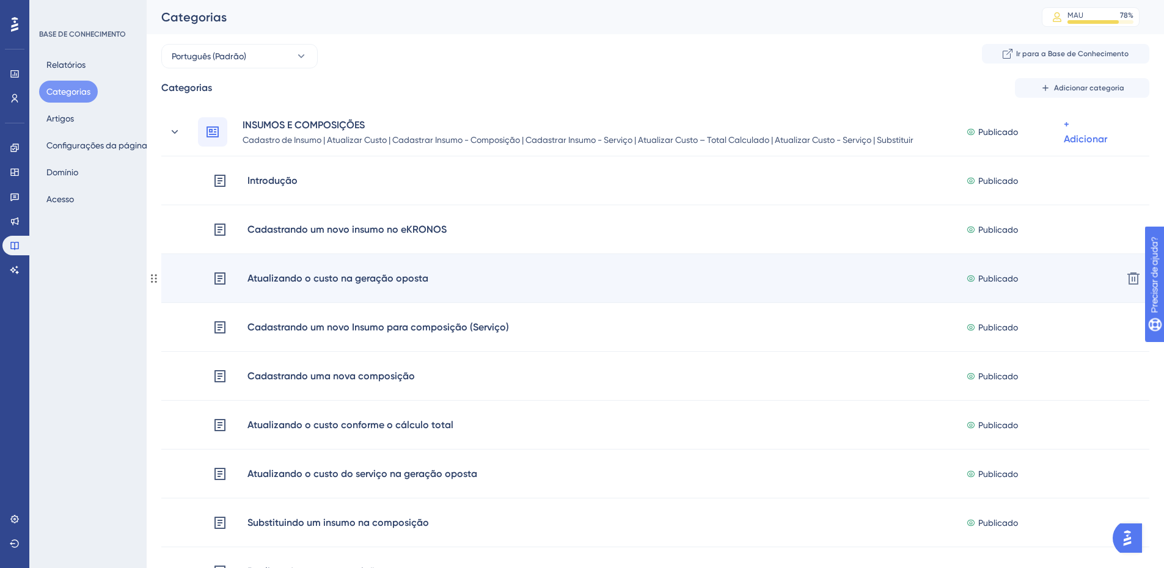
click at [374, 290] on div "Atualizando o custo na geração oposta" at bounding box center [321, 278] width 216 height 29
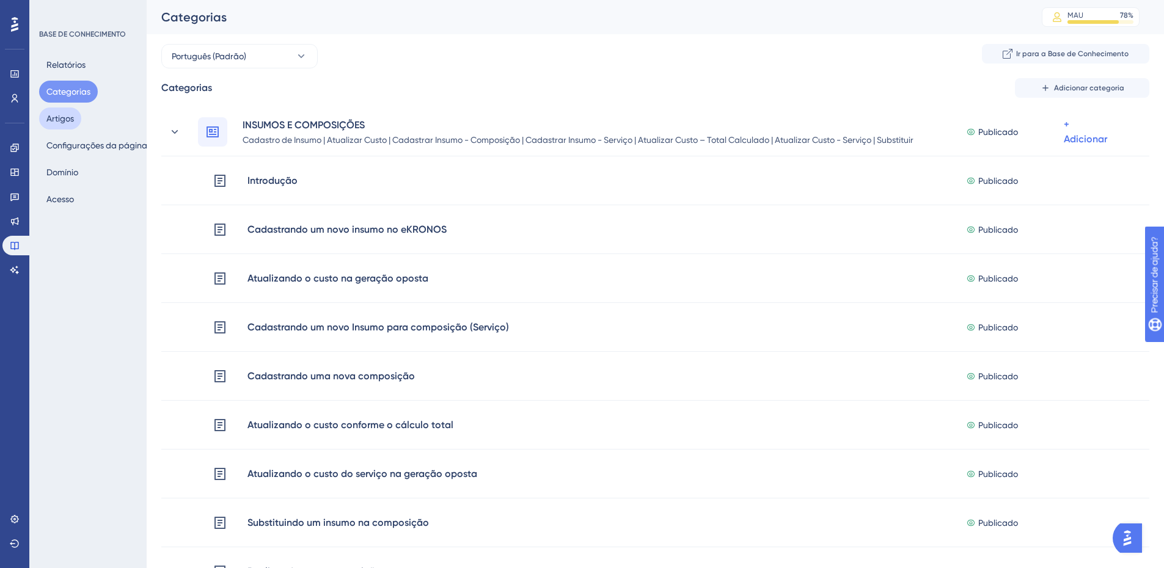
click at [67, 116] on font "Artigos" at bounding box center [60, 119] width 28 height 10
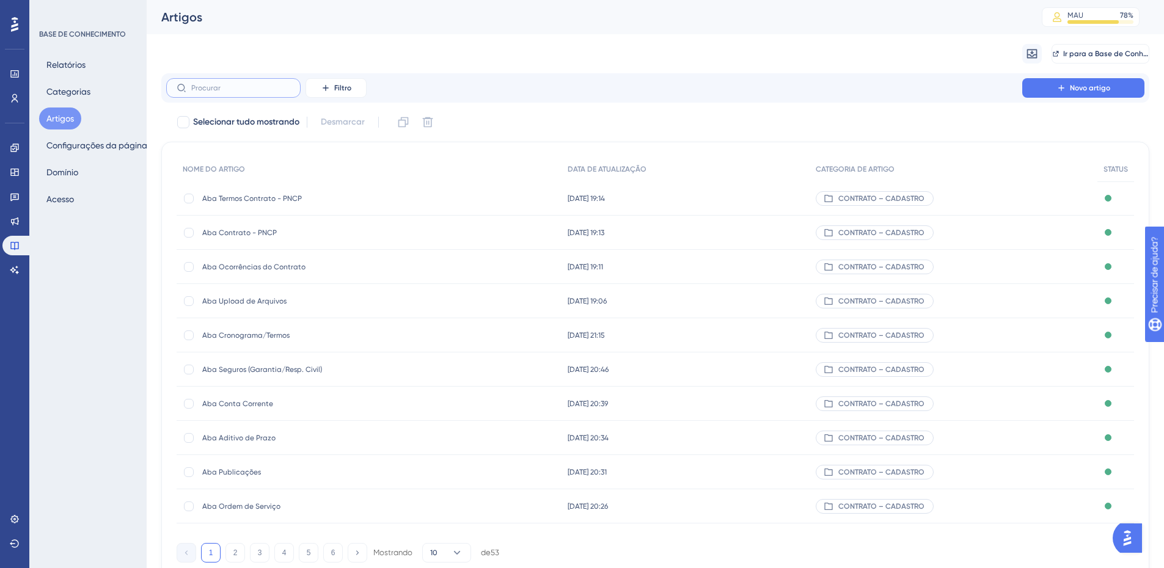
click at [218, 87] on input "text" at bounding box center [240, 88] width 99 height 9
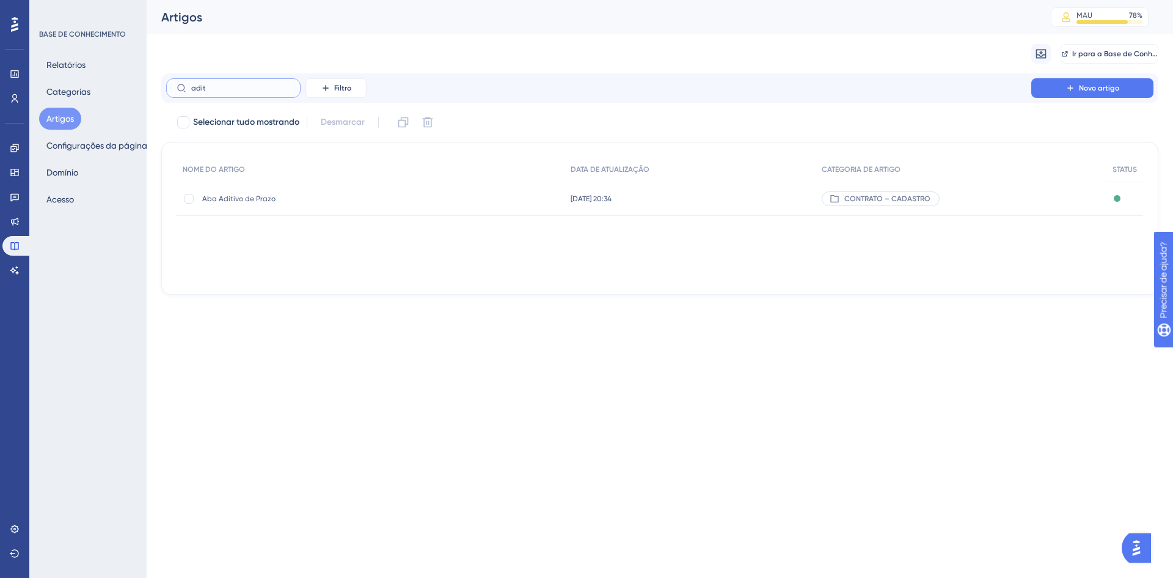
type input "aditi"
drag, startPoint x: 212, startPoint y: 86, endPoint x: 141, endPoint y: 83, distance: 71.0
click at [147, 83] on div "Desempenho Usuários Noivado Widgets Opinião Atualizações de produtos Base de co…" at bounding box center [660, 157] width 1027 height 314
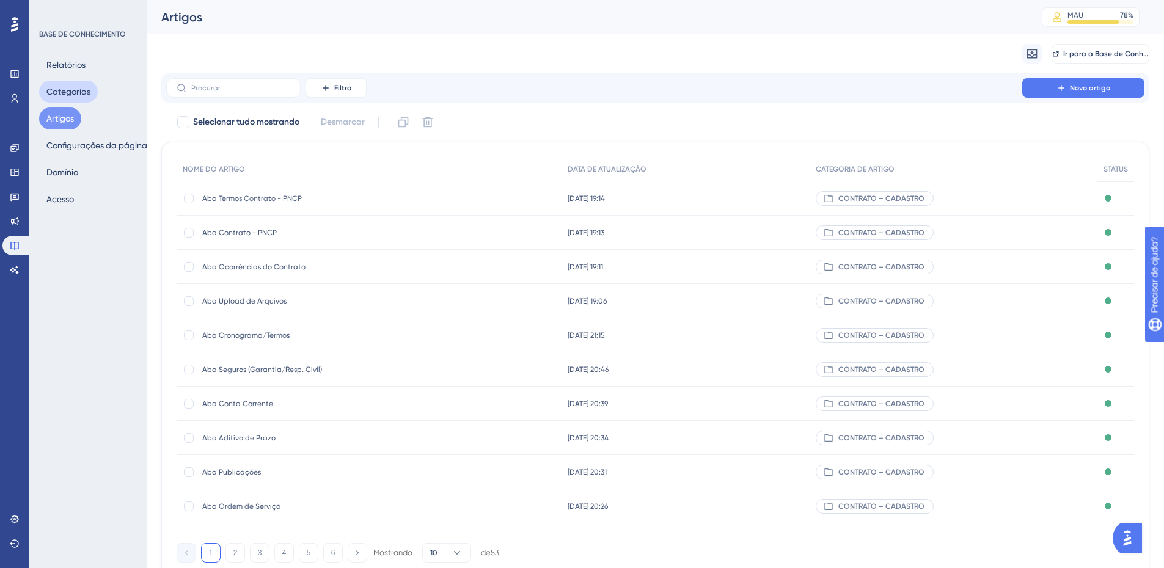
click at [75, 92] on font "Categorias" at bounding box center [68, 92] width 44 height 10
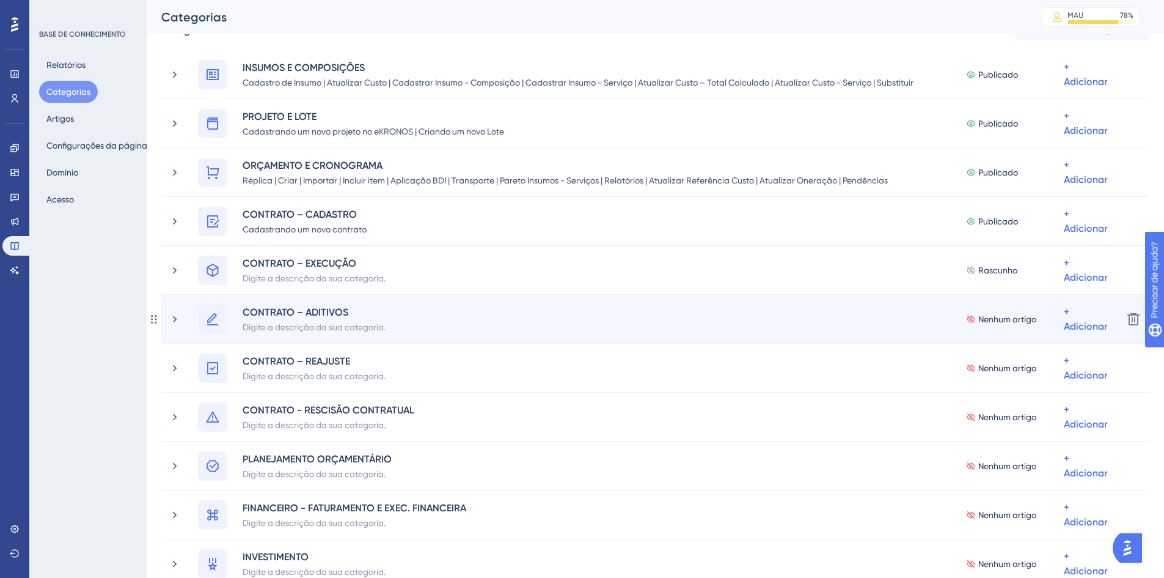
scroll to position [60, 0]
click at [179, 314] on icon at bounding box center [175, 316] width 12 height 12
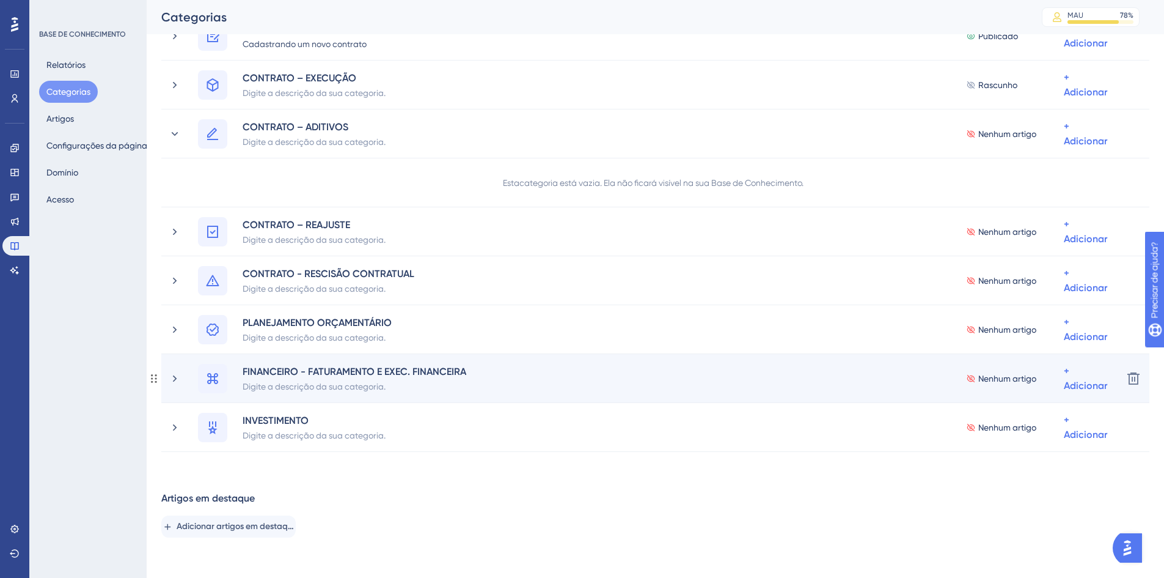
scroll to position [243, 0]
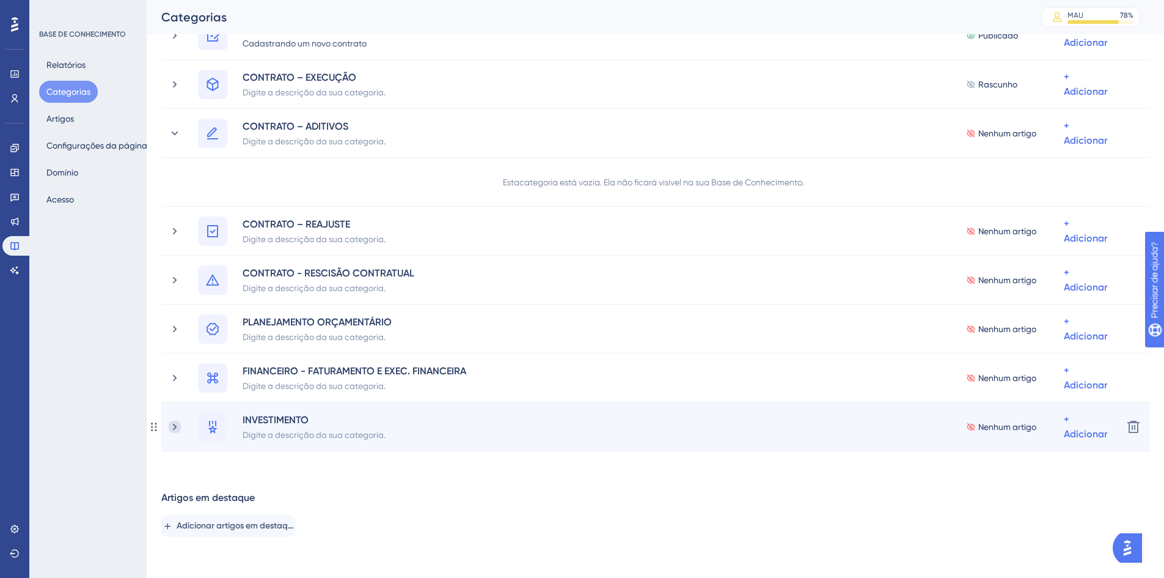
click at [175, 430] on icon at bounding box center [175, 426] width 12 height 12
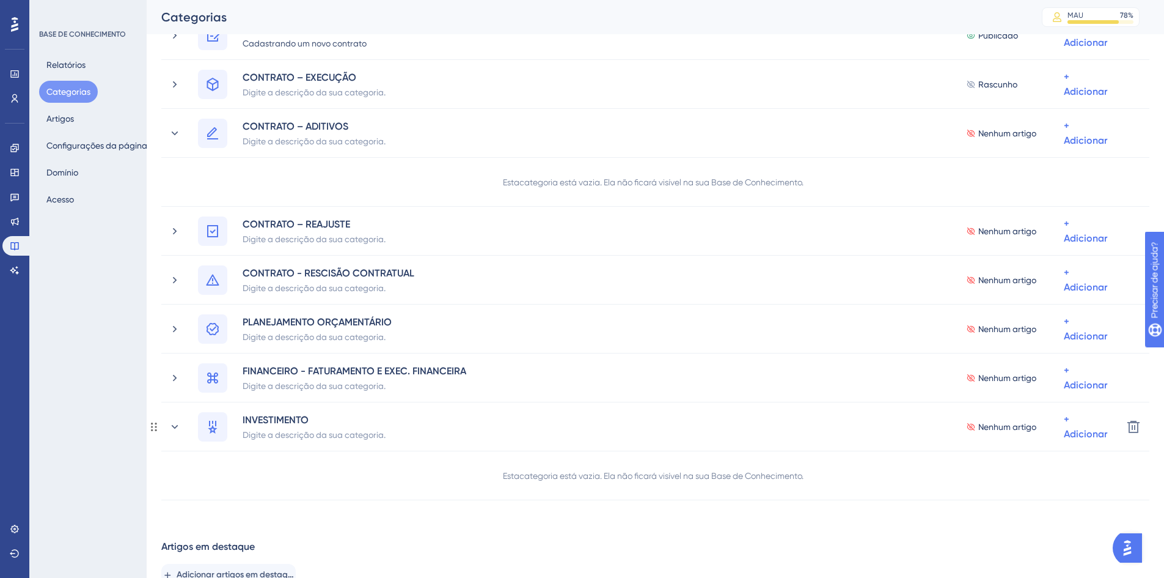
click at [175, 430] on icon at bounding box center [175, 426] width 12 height 12
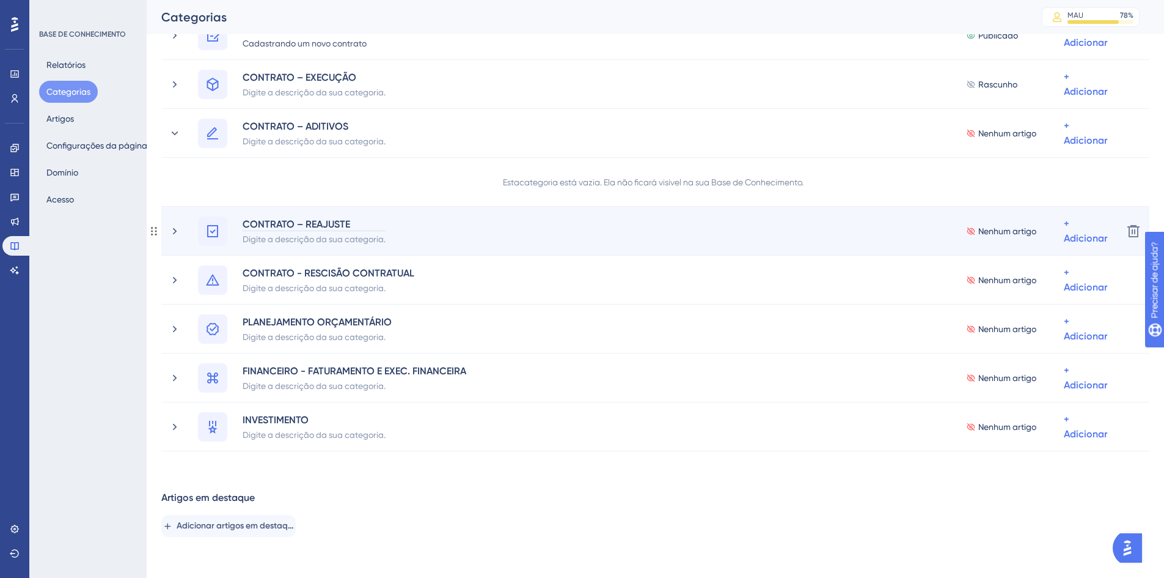
click at [274, 224] on font "CONTRATO – REAJUSTE" at bounding box center [297, 224] width 108 height 12
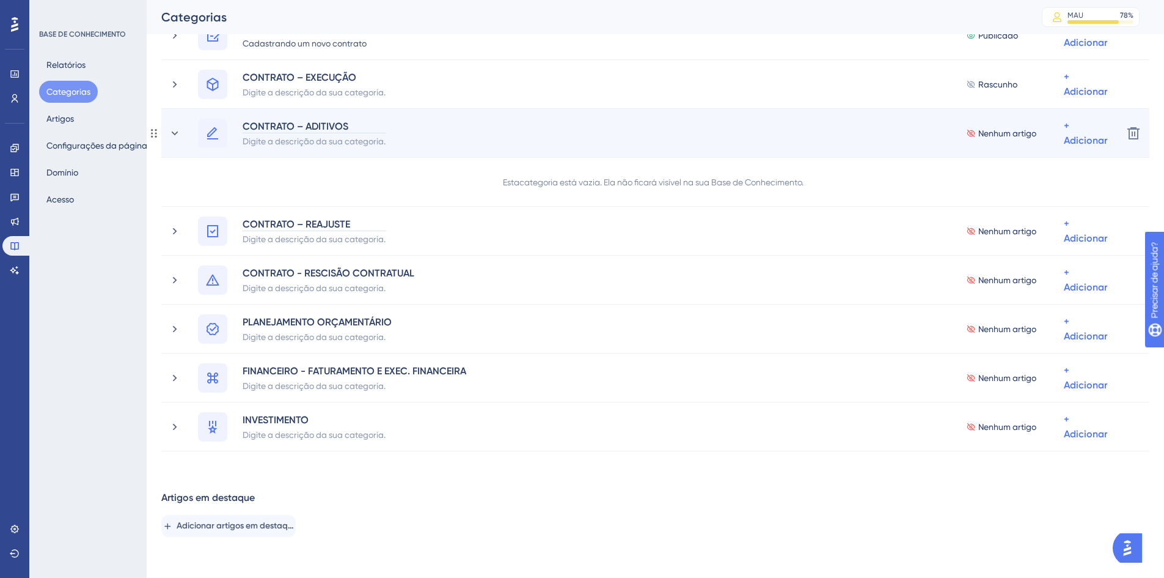
click at [268, 127] on font "CONTRATO – ADITIVOS" at bounding box center [296, 126] width 106 height 12
click at [269, 141] on font "Digite a descrição da sua categoria." at bounding box center [314, 141] width 143 height 10
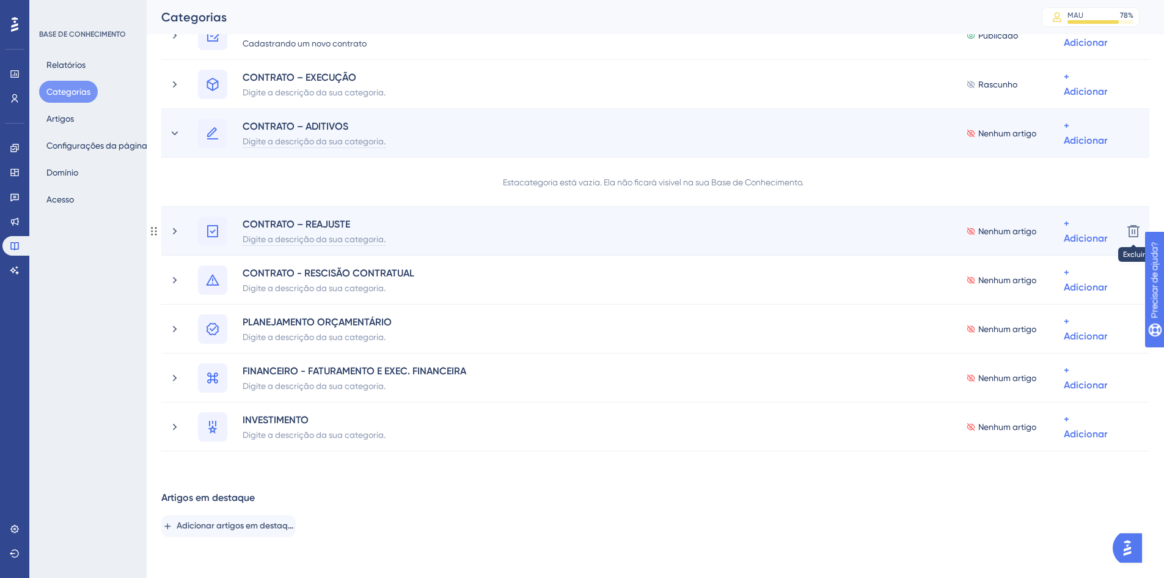
click at [262, 239] on font "Digite a descrição da sua categoria." at bounding box center [314, 239] width 143 height 10
paste div
click at [403, 238] on font "Aditivo de prazo– Cronograma simulado|" at bounding box center [323, 239] width 161 height 10
drag, startPoint x: 401, startPoint y: 237, endPoint x: 232, endPoint y: 243, distance: 169.4
click at [232, 243] on div "CONTRATO – REAJUSTE Aditivo de prazo– Cronograma simulado|" at bounding box center [306, 230] width 216 height 29
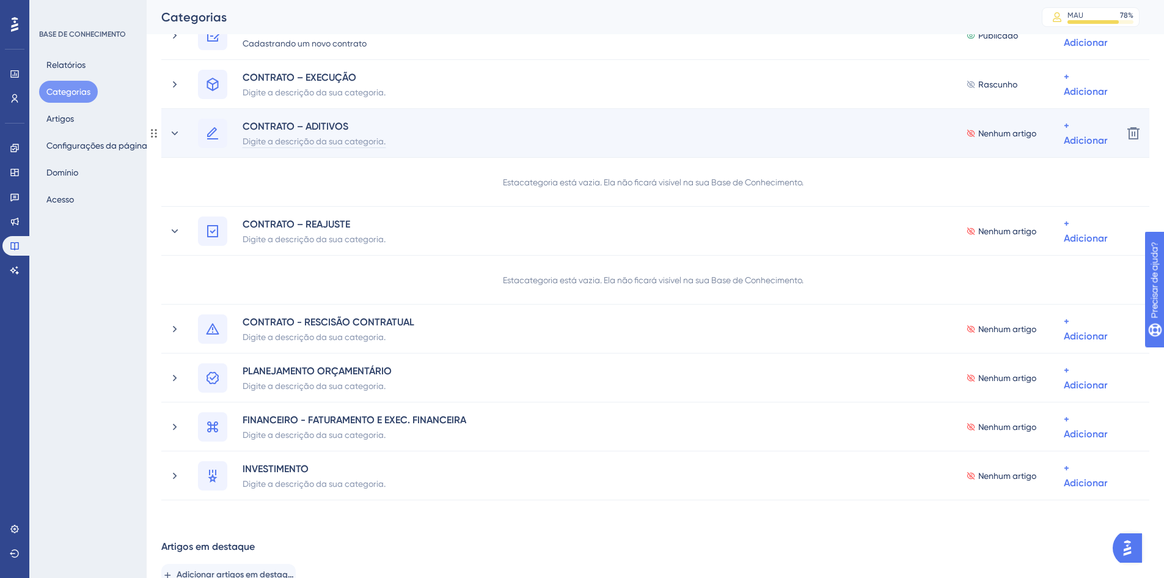
click at [274, 140] on font "Digite a descrição da sua categoria." at bounding box center [314, 141] width 143 height 10
paste div
click at [393, 141] on font "Aditivo de prazo – Cronograma simulado |" at bounding box center [325, 141] width 165 height 10
click at [408, 142] on font "Aditivo de prazo – Cronograma simulado |" at bounding box center [325, 141] width 165 height 10
drag, startPoint x: 663, startPoint y: 141, endPoint x: 745, endPoint y: 147, distance: 82.1
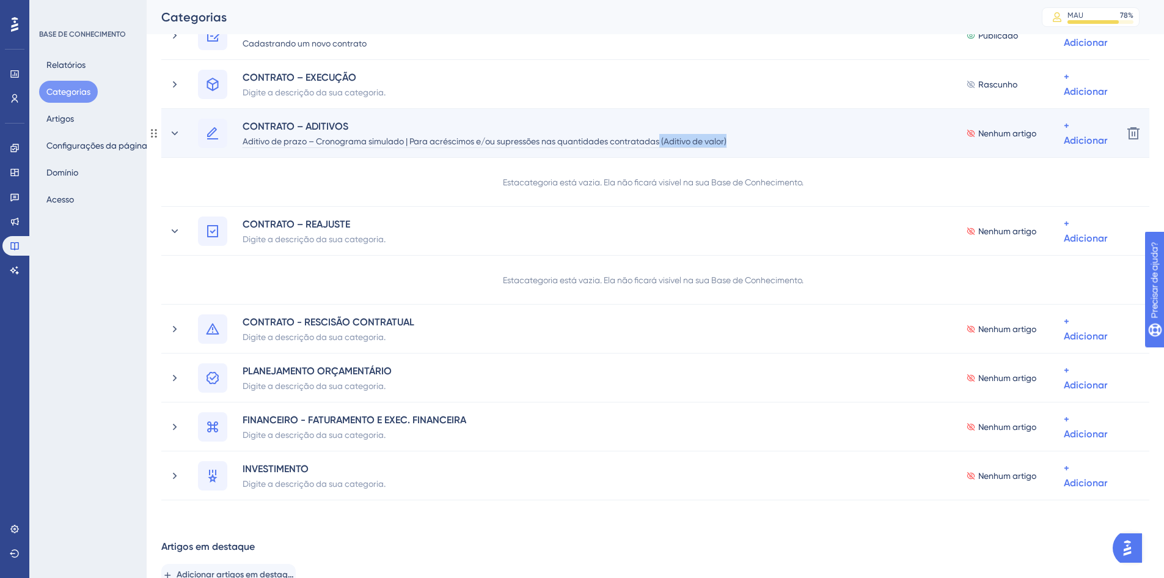
click at [745, 147] on div "CONTRATO – ADITIVOS Aditivo de prazo – Cronograma simulado | Para acréscimos e/…" at bounding box center [655, 133] width 915 height 29
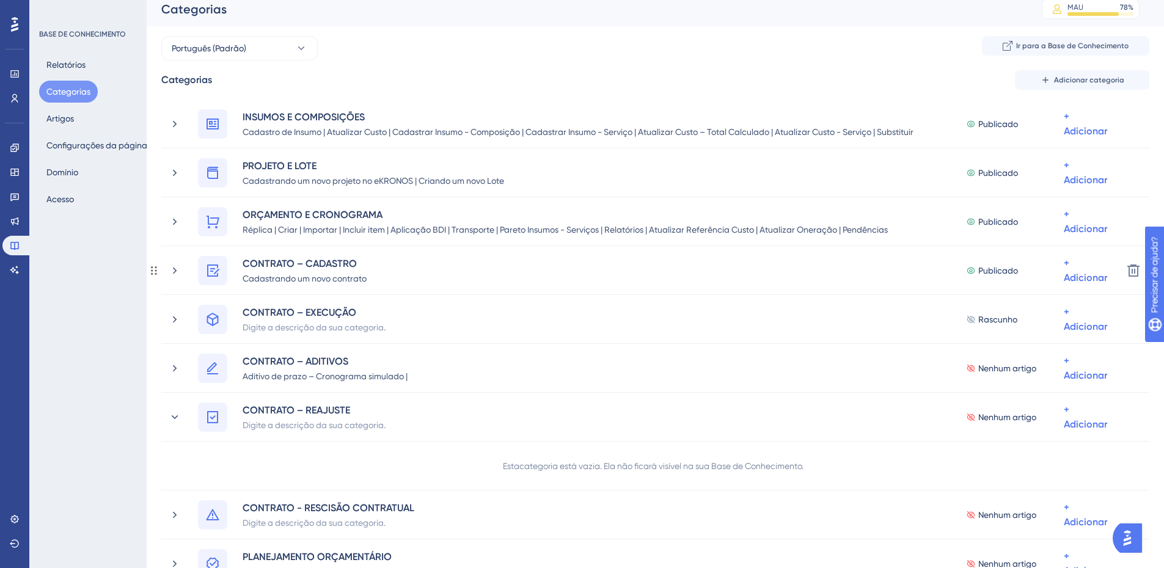
scroll to position [0, 0]
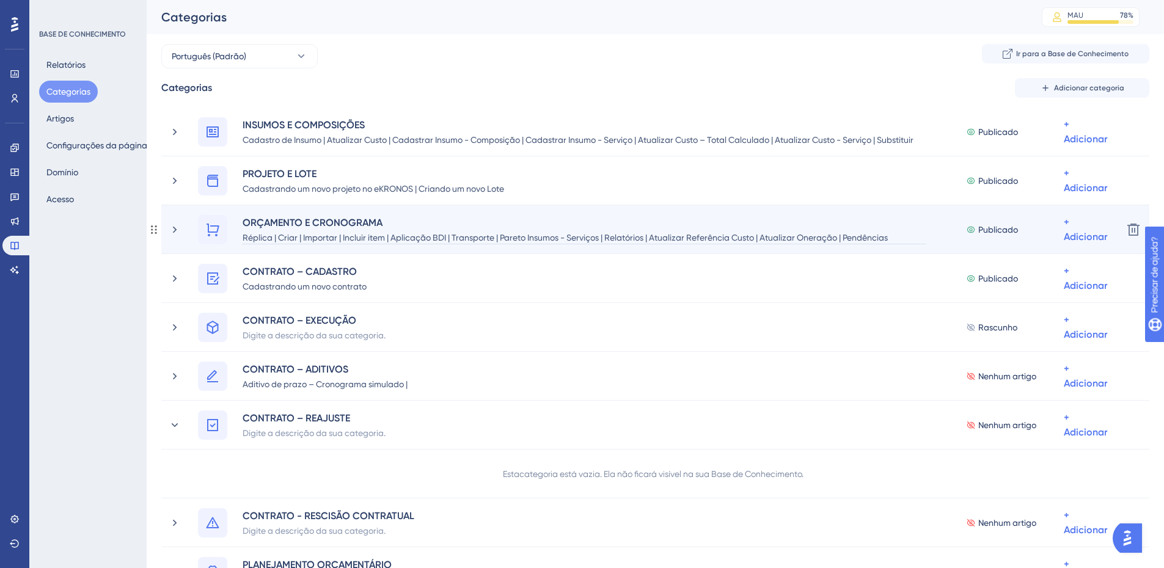
click at [511, 237] on font "Réplica | Criar | Importar | Incluir item | Aplicação BDI | Transporte | Pareto…" at bounding box center [565, 245] width 645 height 24
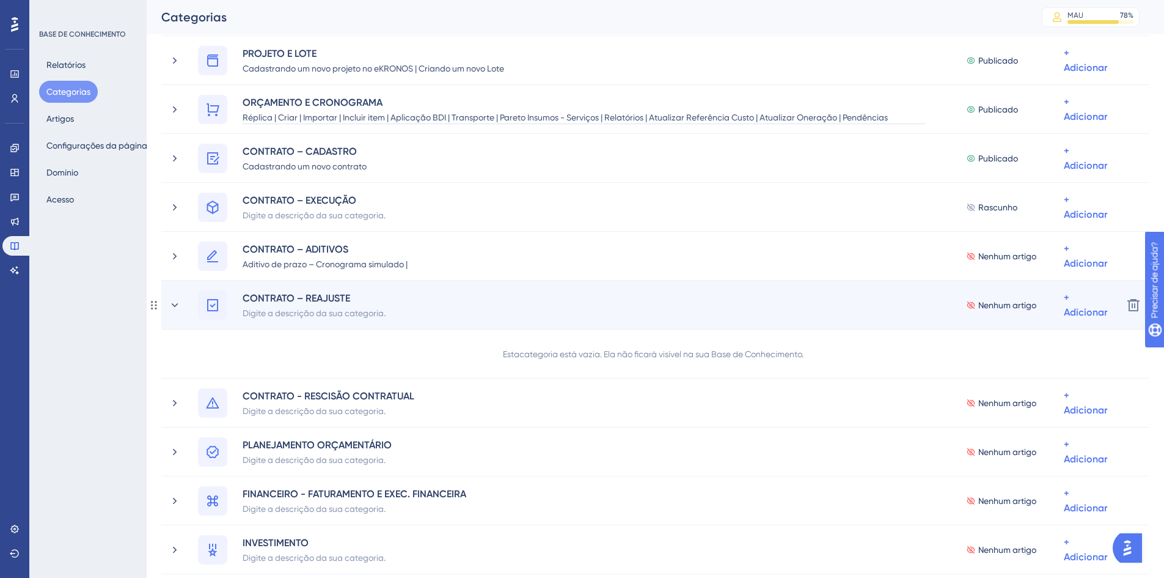
scroll to position [121, 0]
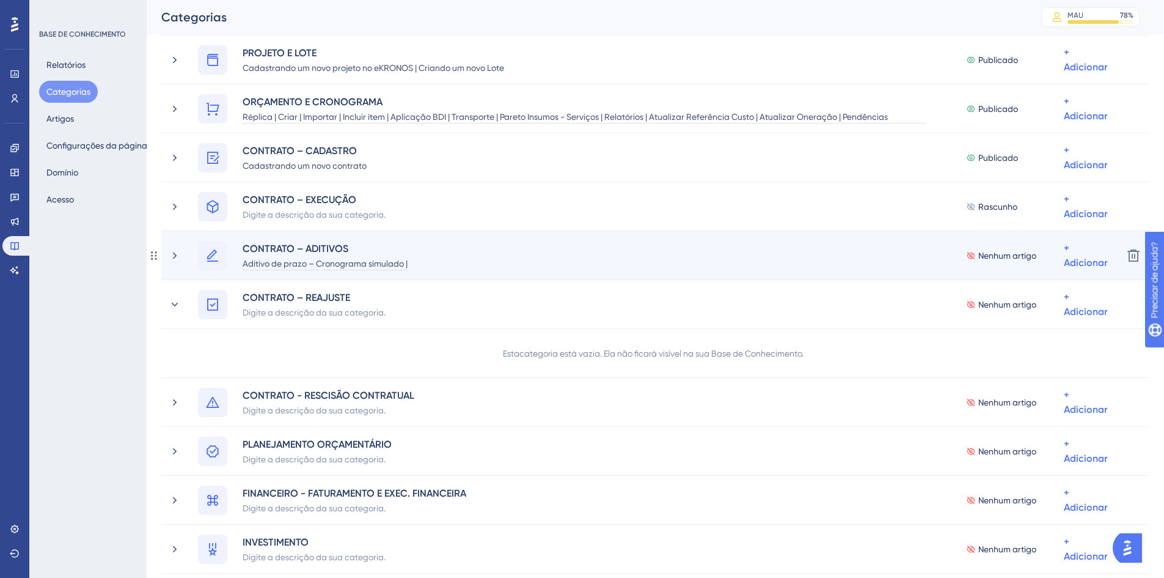
click at [386, 265] on font "Aditivo de prazo – Cronograma simulado |" at bounding box center [325, 264] width 165 height 10
click at [408, 264] on font "Aditivo de prazo – Cronograma simulado |" at bounding box center [325, 264] width 165 height 10
click at [411, 265] on div "CONTRATO – ADITIVOS Aditivo de prazo – Cronograma simulado |" at bounding box center [330, 255] width 176 height 29
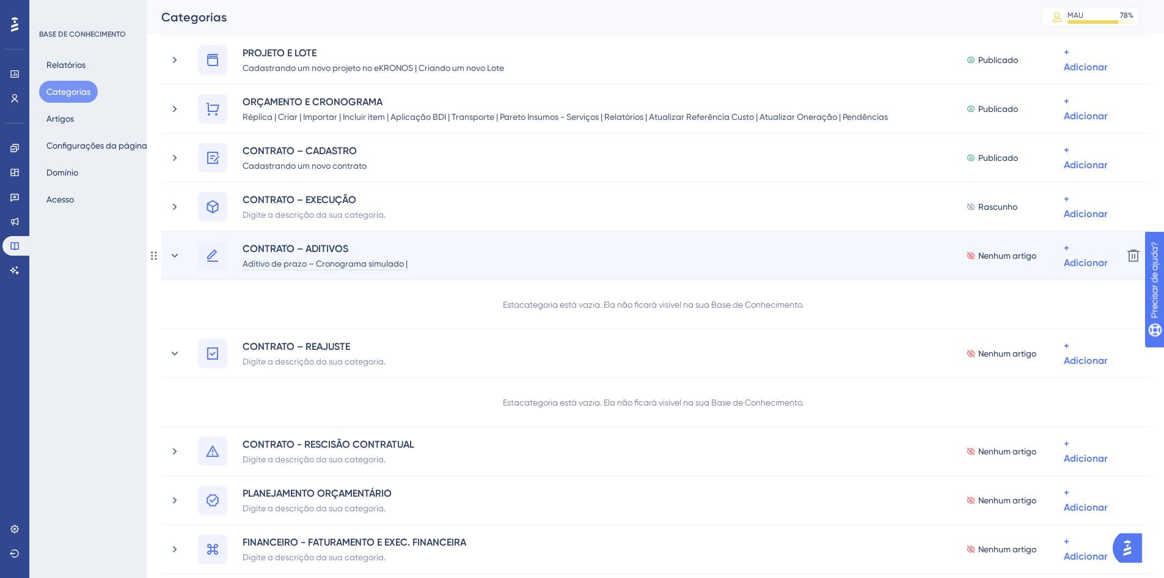
click at [401, 263] on font "Aditivo de prazo – Cronograma simulado |" at bounding box center [325, 264] width 165 height 10
click at [405, 260] on font "Aditivo de prazo – Cronograma simulado |" at bounding box center [325, 264] width 165 height 10
drag, startPoint x: 437, startPoint y: 265, endPoint x: 413, endPoint y: 264, distance: 24.5
click at [413, 264] on font "Aditivo de prazo – Cronograma simulado | Para acréscimos e/ou supressões nas qu…" at bounding box center [452, 264] width 419 height 10
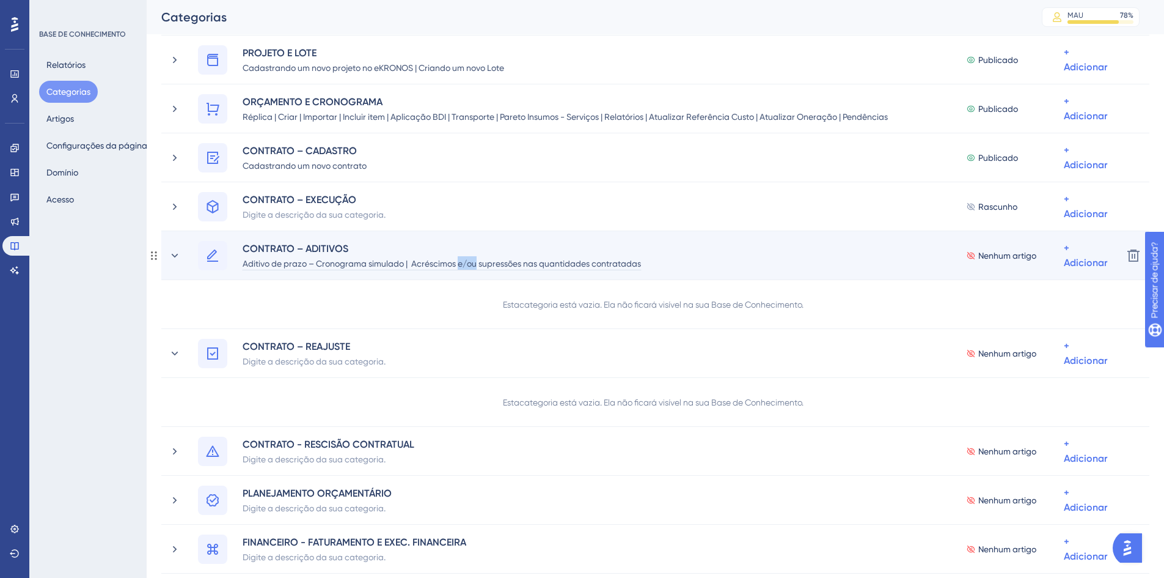
drag, startPoint x: 480, startPoint y: 265, endPoint x: 460, endPoint y: 265, distance: 20.2
click at [460, 265] on font "Aditivo de prazo – Cronograma simulado | Acréscimos e/ou supressões nas quantid…" at bounding box center [442, 264] width 398 height 10
click at [482, 261] on font "Aditivo de prazo – Cronograma simulado | Acréscimos e/ou supressões nas quantid…" at bounding box center [442, 264] width 398 height 10
click at [463, 263] on font "Aditivo de prazo – Cronograma simulado | Acréscimos e/supressões nas quantidade…" at bounding box center [436, 264] width 387 height 10
click at [466, 265] on font "Aditivo de prazo – Cronograma simulado | Acréscimos /supressões nas quantidades…" at bounding box center [434, 264] width 382 height 10
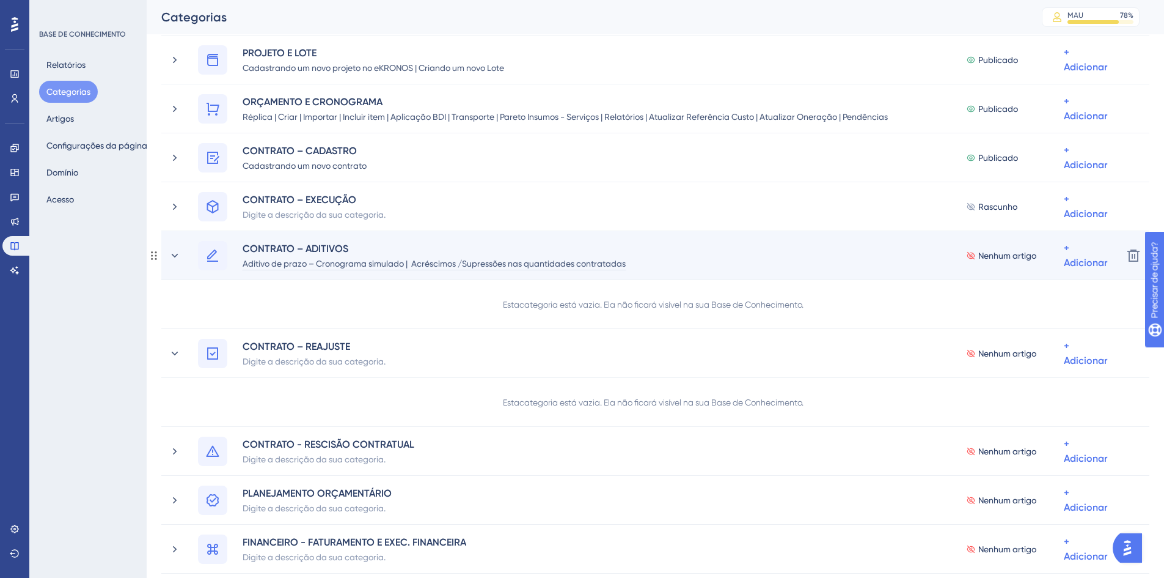
click at [575, 261] on font "Aditivo de prazo – Cronograma simulado | Acréscimos /Supressões nas quantidades…" at bounding box center [434, 264] width 383 height 10
click at [547, 261] on font "Aditivo de prazo – Cronograma simulado | Acréscimos /Supressões nas quant. cont…" at bounding box center [423, 264] width 360 height 10
click at [557, 263] on font "Aditivo de prazo – Cronograma simulado | Acréscimos /Supressões nas quant. cont…" at bounding box center [423, 264] width 360 height 10
click at [603, 265] on font "Aditivo de prazo – Cronograma simulado | Acréscimos /Supressões nas quant. cont…" at bounding box center [423, 264] width 360 height 10
click at [603, 264] on div "Aditivo de prazo – Cronograma simulado | Acréscimos /Supressões nas quant. cont…" at bounding box center [422, 262] width 361 height 15
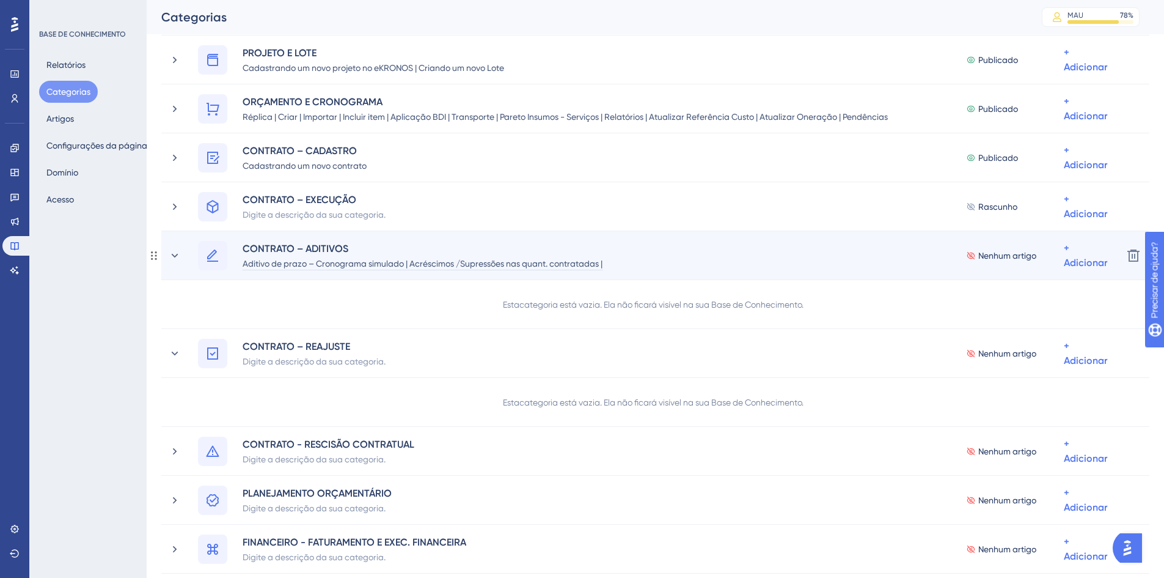
click at [594, 263] on font "Aditivo de prazo – Cronograma simulado | Acréscimos /Supressões nas quant. cont…" at bounding box center [423, 264] width 360 height 10
click at [493, 261] on font "Aditivo de prazo – Cronograma simulado | Acréscimos /Supressões nas quant. cont…" at bounding box center [488, 264] width 491 height 10
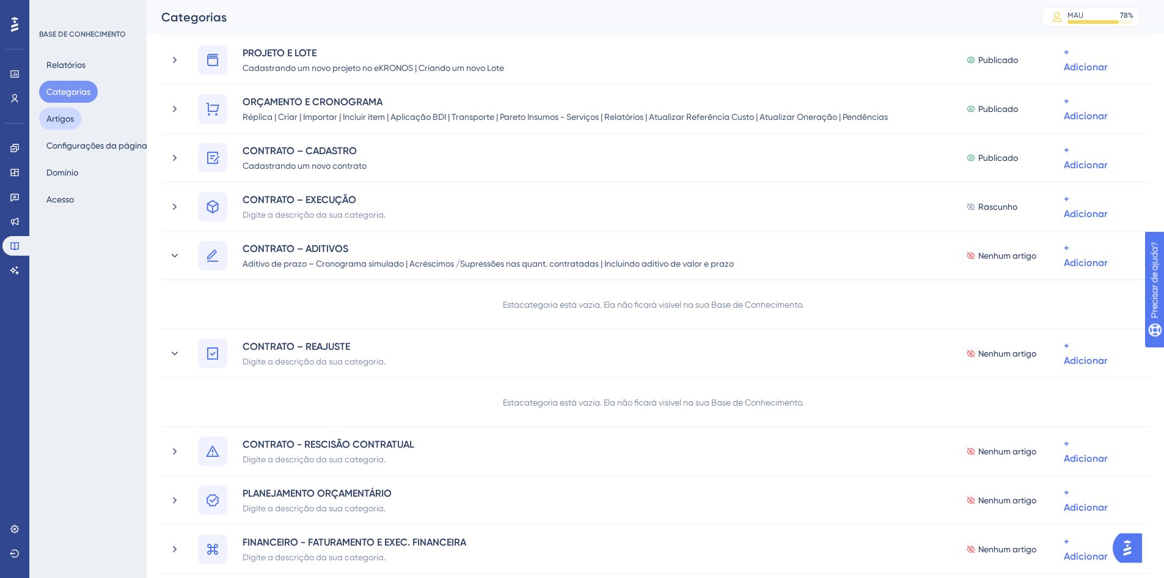
click at [62, 119] on font "Artigos" at bounding box center [60, 119] width 28 height 10
